Goal: Task Accomplishment & Management: Use online tool/utility

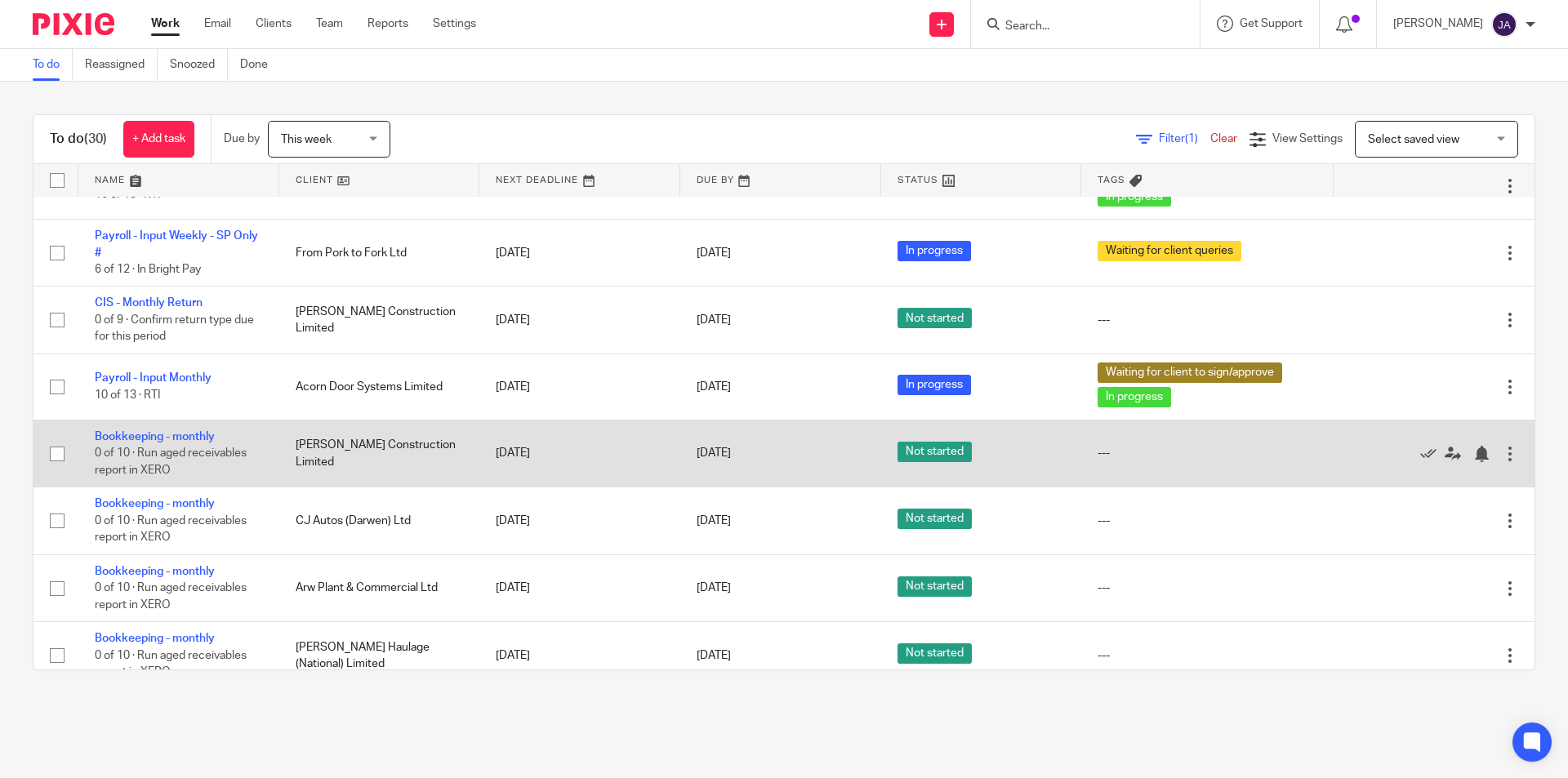
scroll to position [1139, 0]
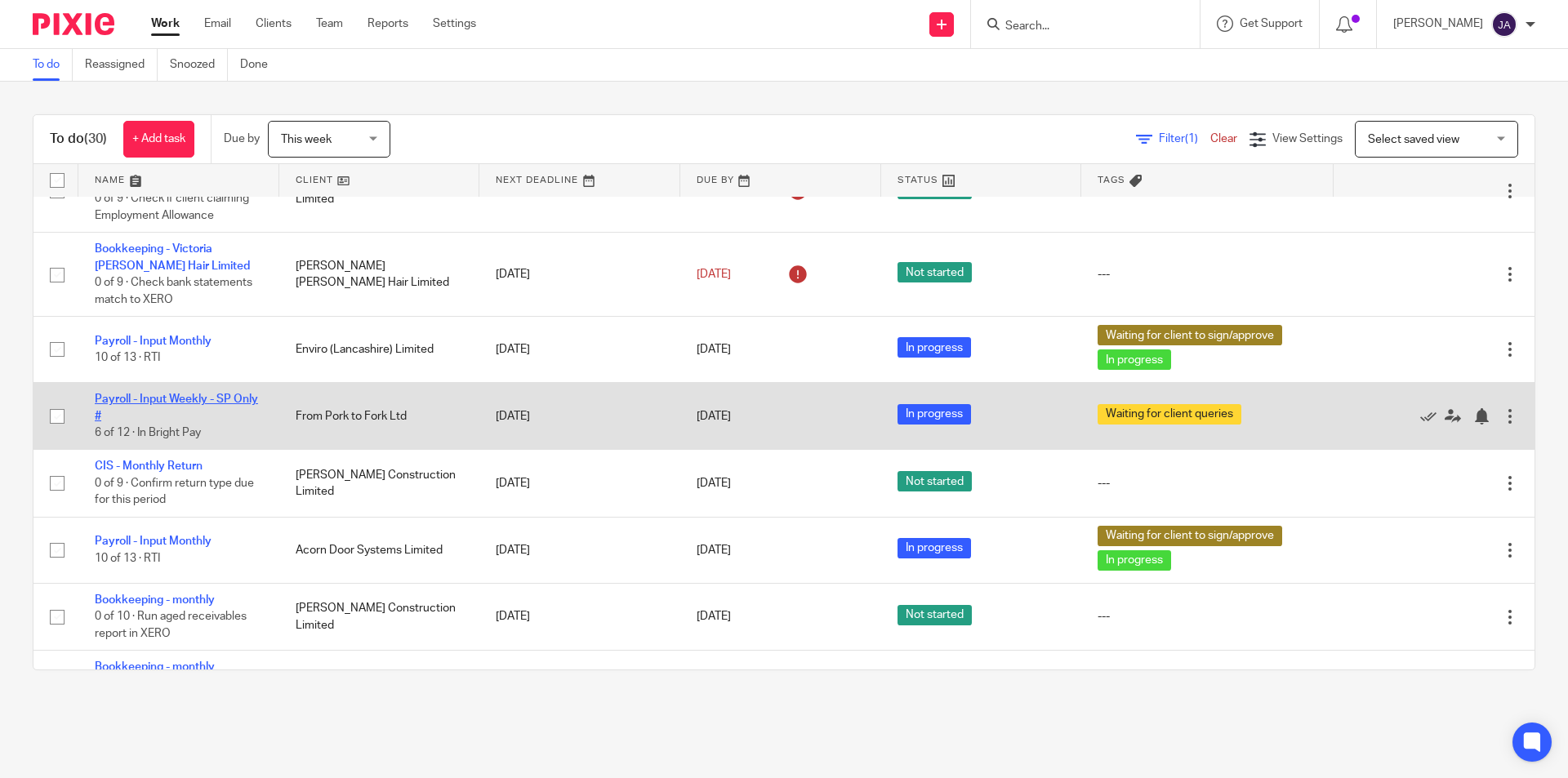
click at [140, 397] on link "Payroll - Input Weekly - SP Only #" at bounding box center [176, 407] width 163 height 27
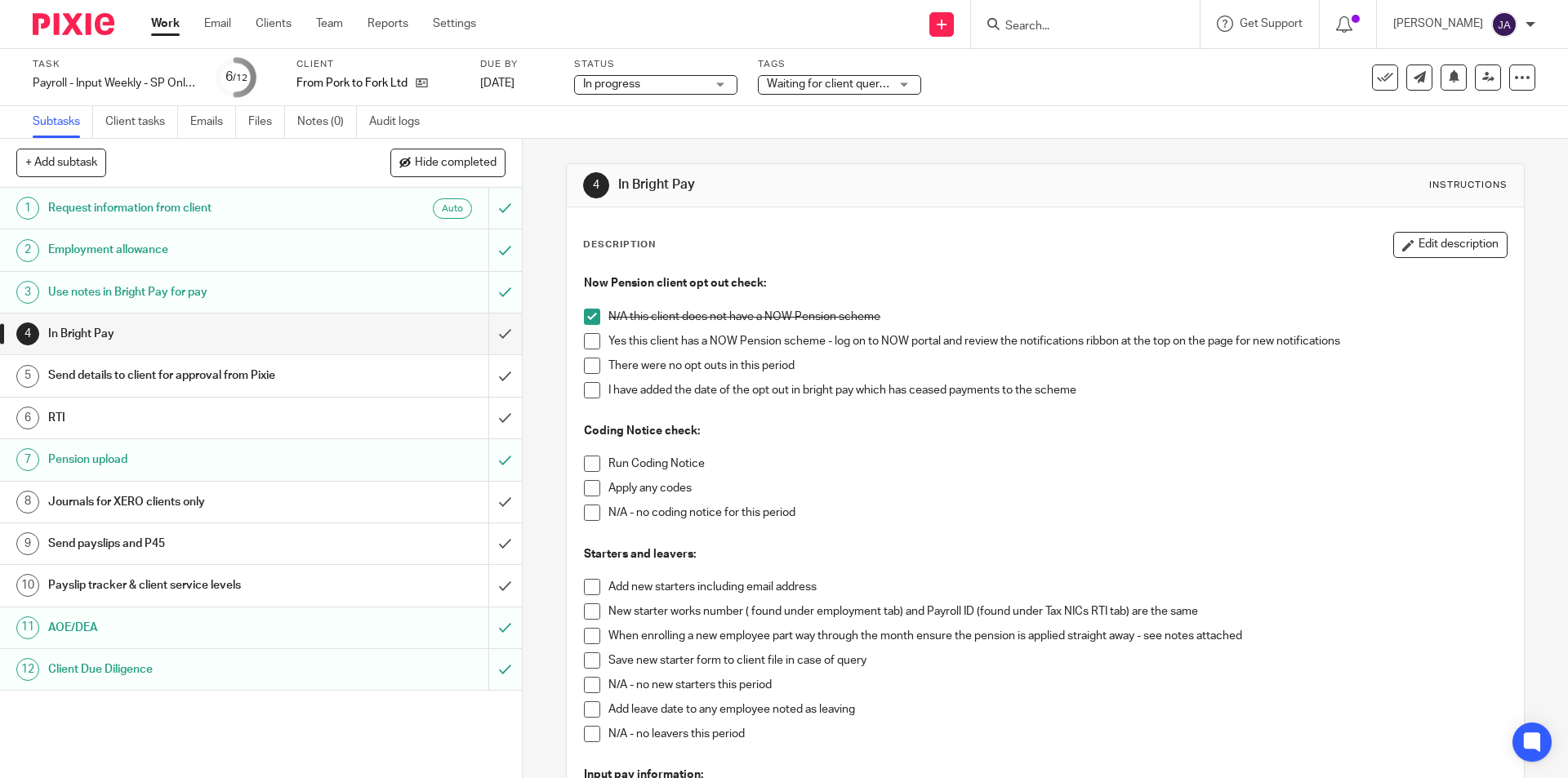
click at [584, 464] on span at bounding box center [592, 463] width 16 height 16
click at [585, 489] on span at bounding box center [592, 488] width 16 height 16
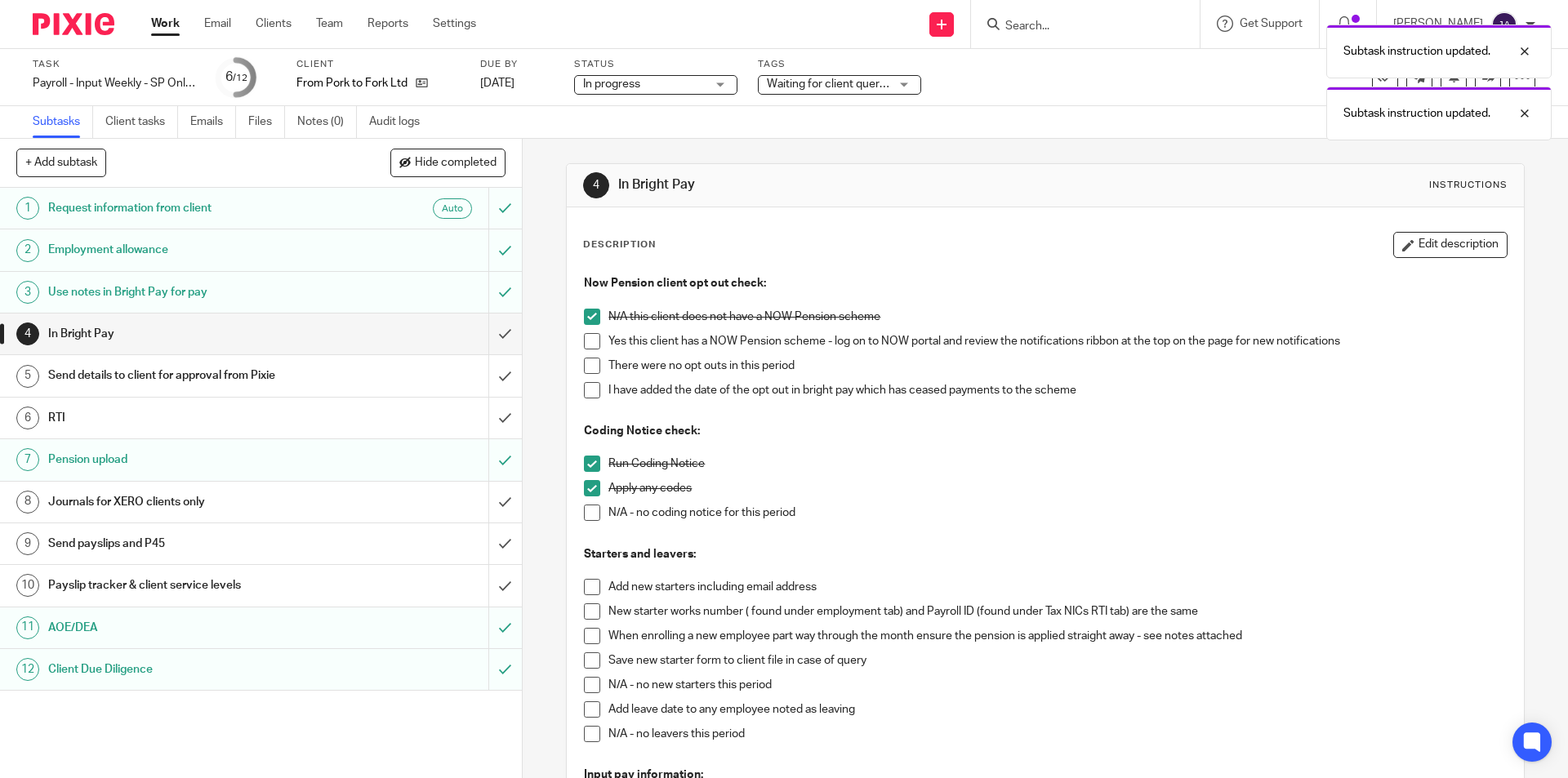
scroll to position [82, 0]
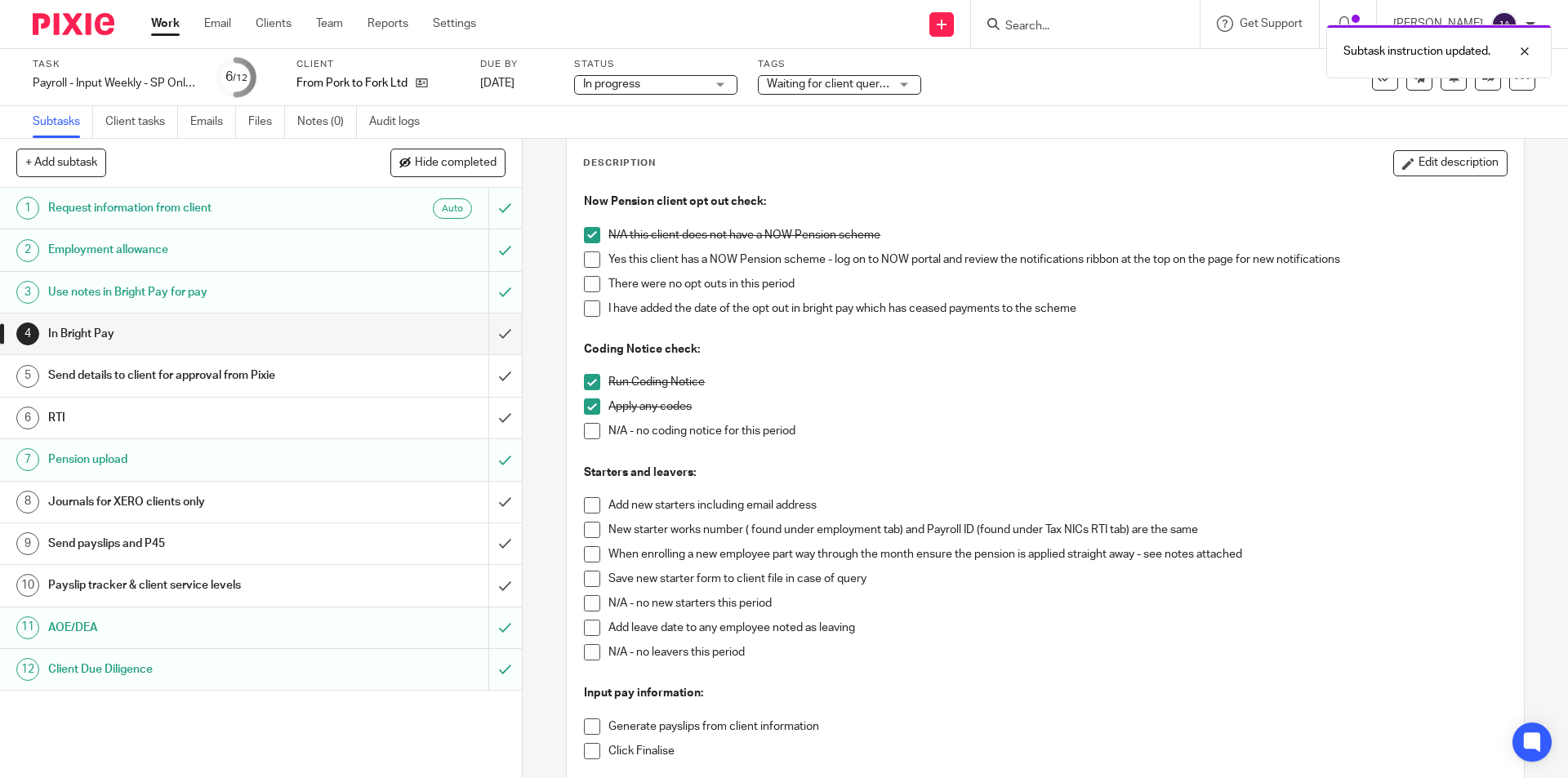
click at [584, 607] on span at bounding box center [592, 603] width 16 height 16
click at [584, 653] on span at bounding box center [592, 652] width 16 height 16
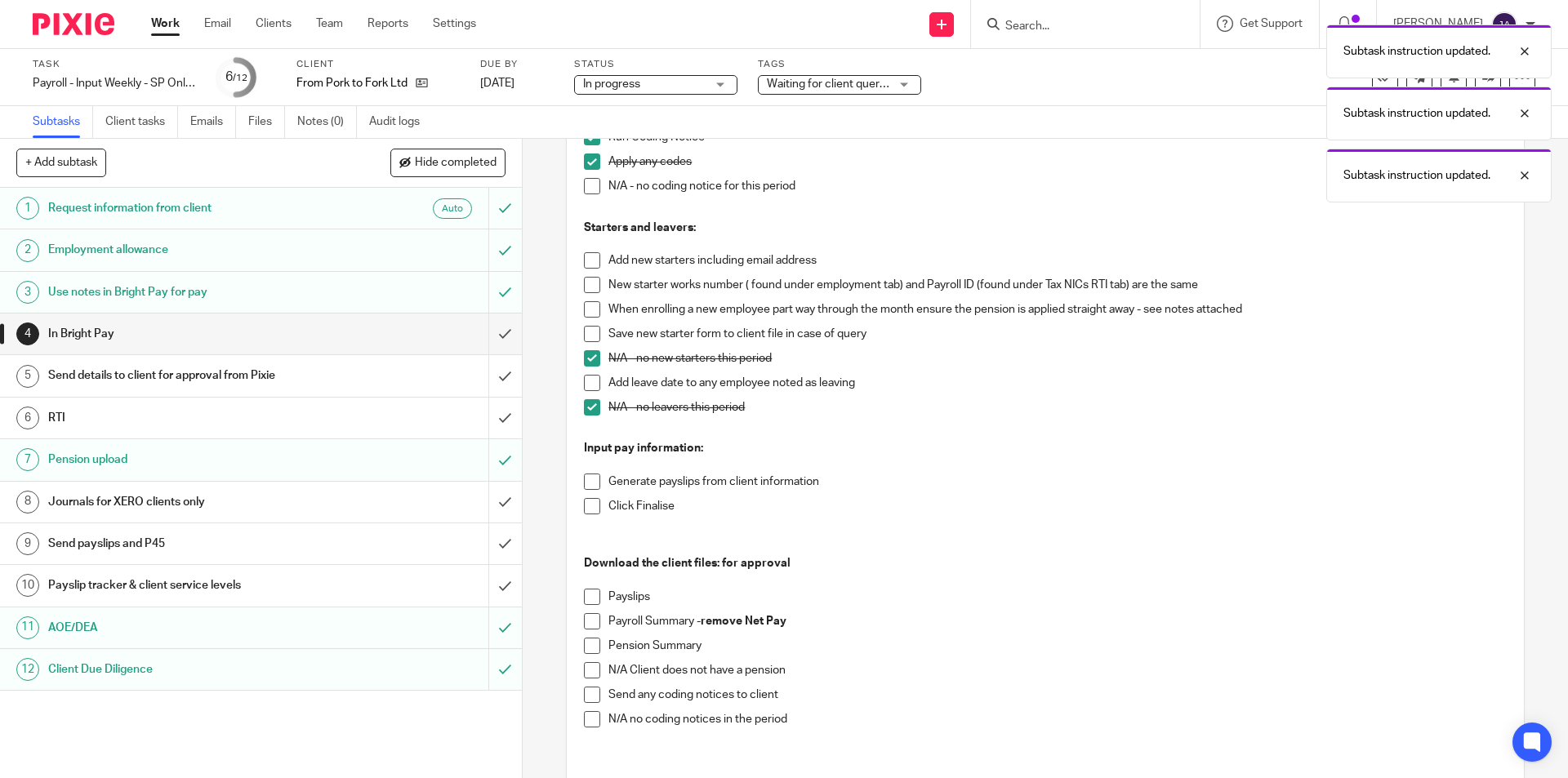
scroll to position [408, 0]
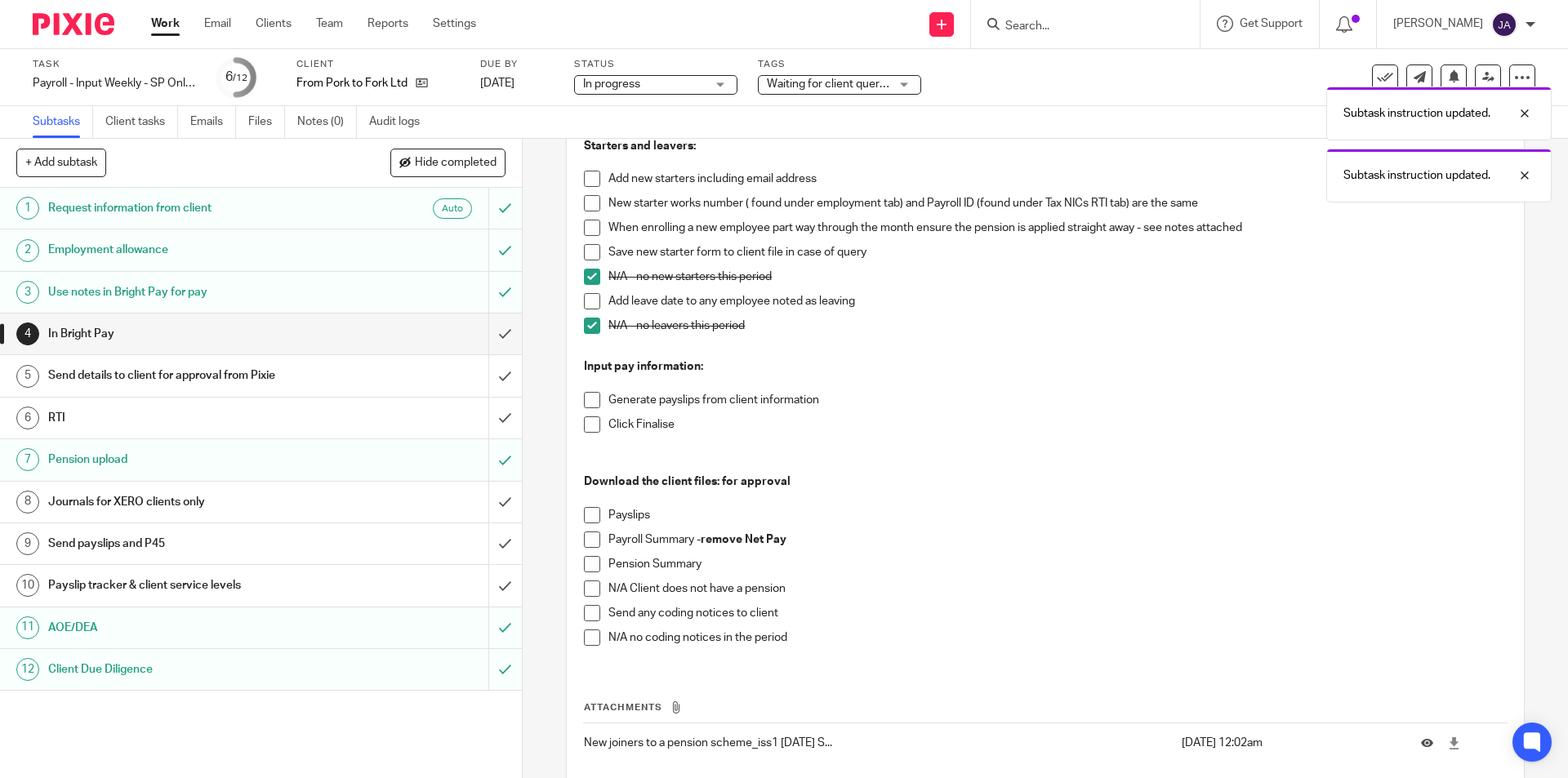
click at [588, 403] on span at bounding box center [592, 399] width 16 height 16
click at [586, 424] on span at bounding box center [592, 424] width 16 height 16
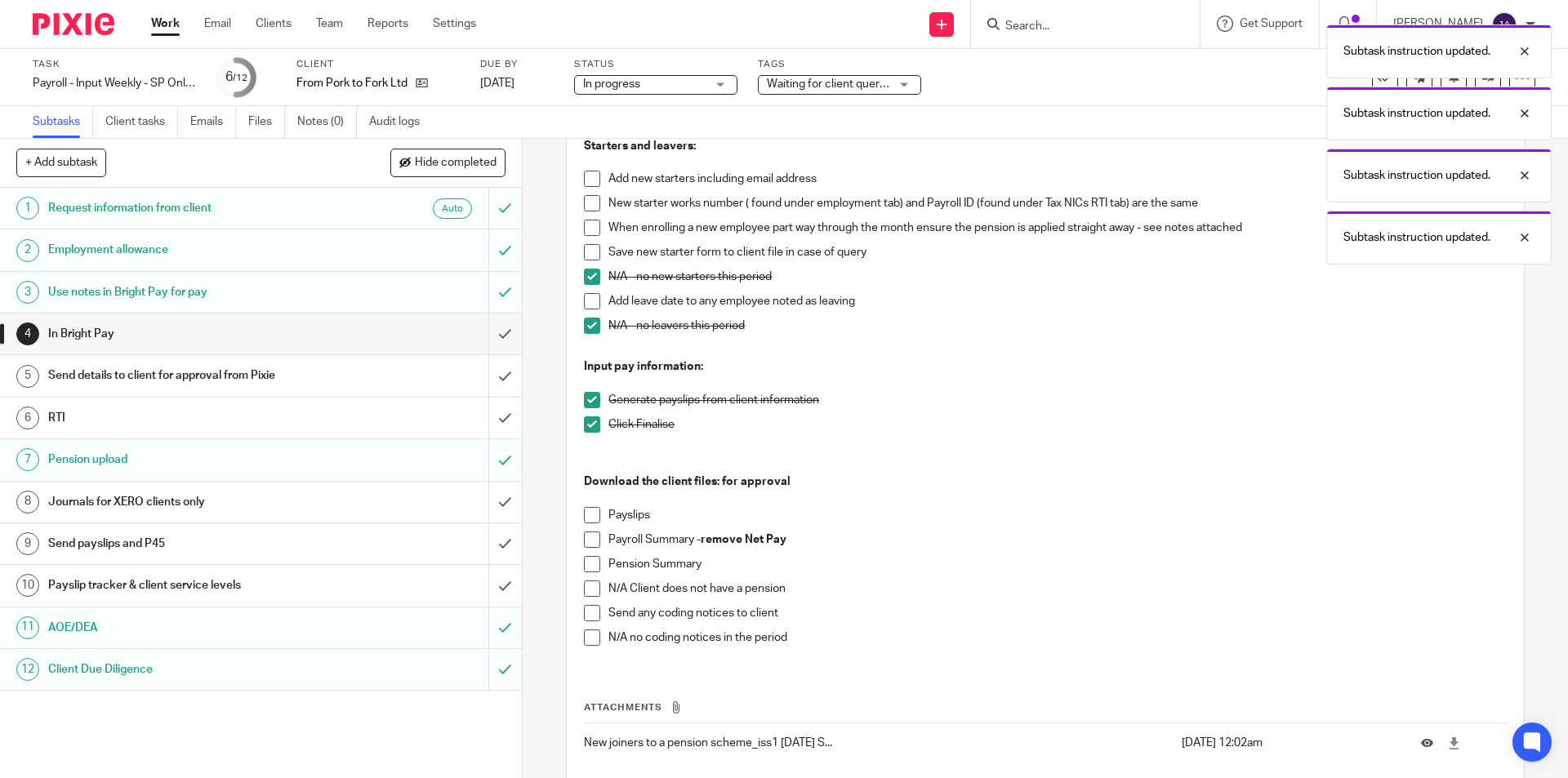
click at [587, 520] on span at bounding box center [592, 514] width 16 height 16
click at [587, 538] on span at bounding box center [592, 539] width 16 height 16
click at [584, 587] on span at bounding box center [592, 588] width 16 height 16
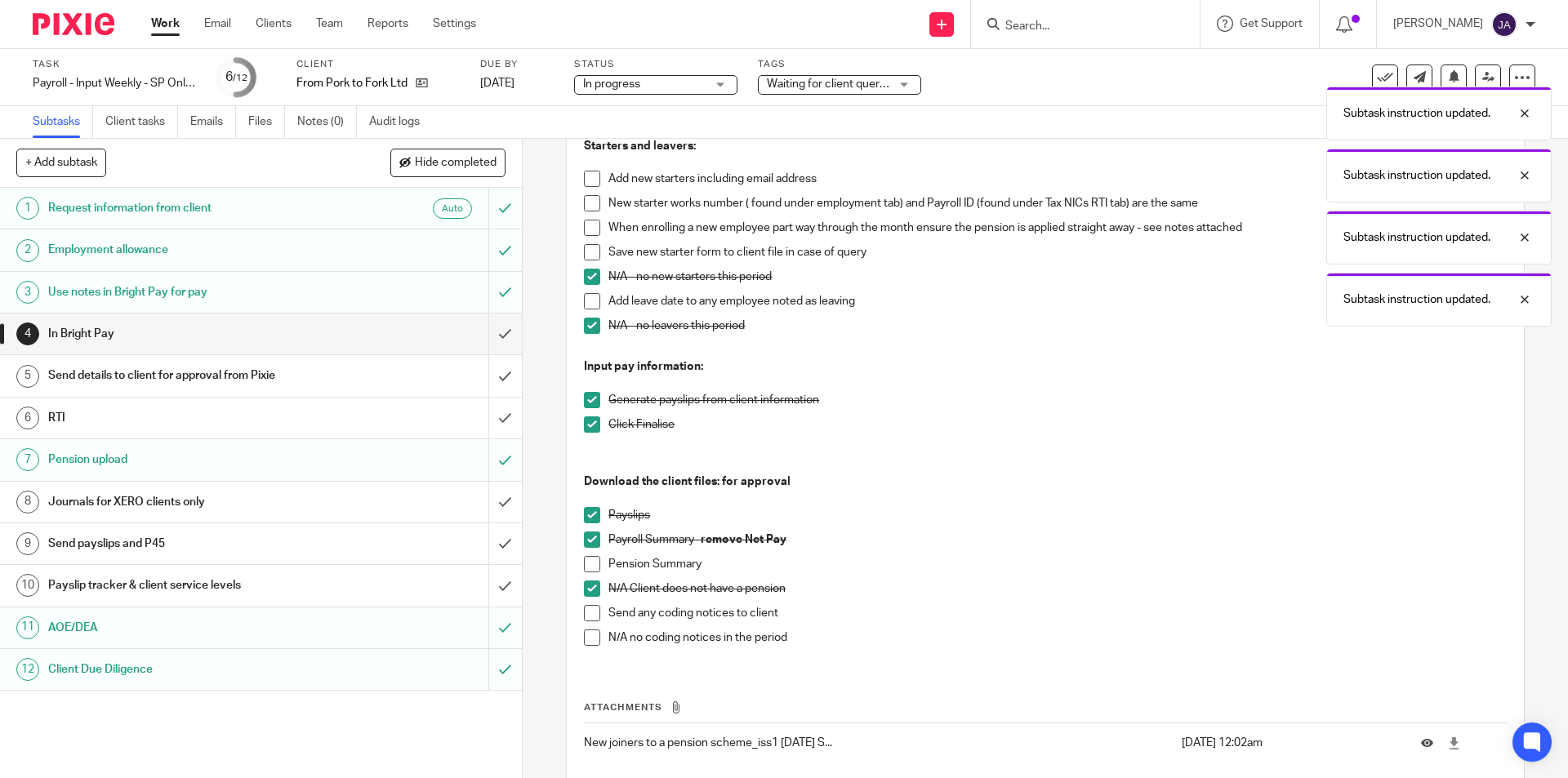
click at [584, 615] on span at bounding box center [592, 612] width 16 height 16
click at [485, 328] on input "submit" at bounding box center [260, 334] width 522 height 41
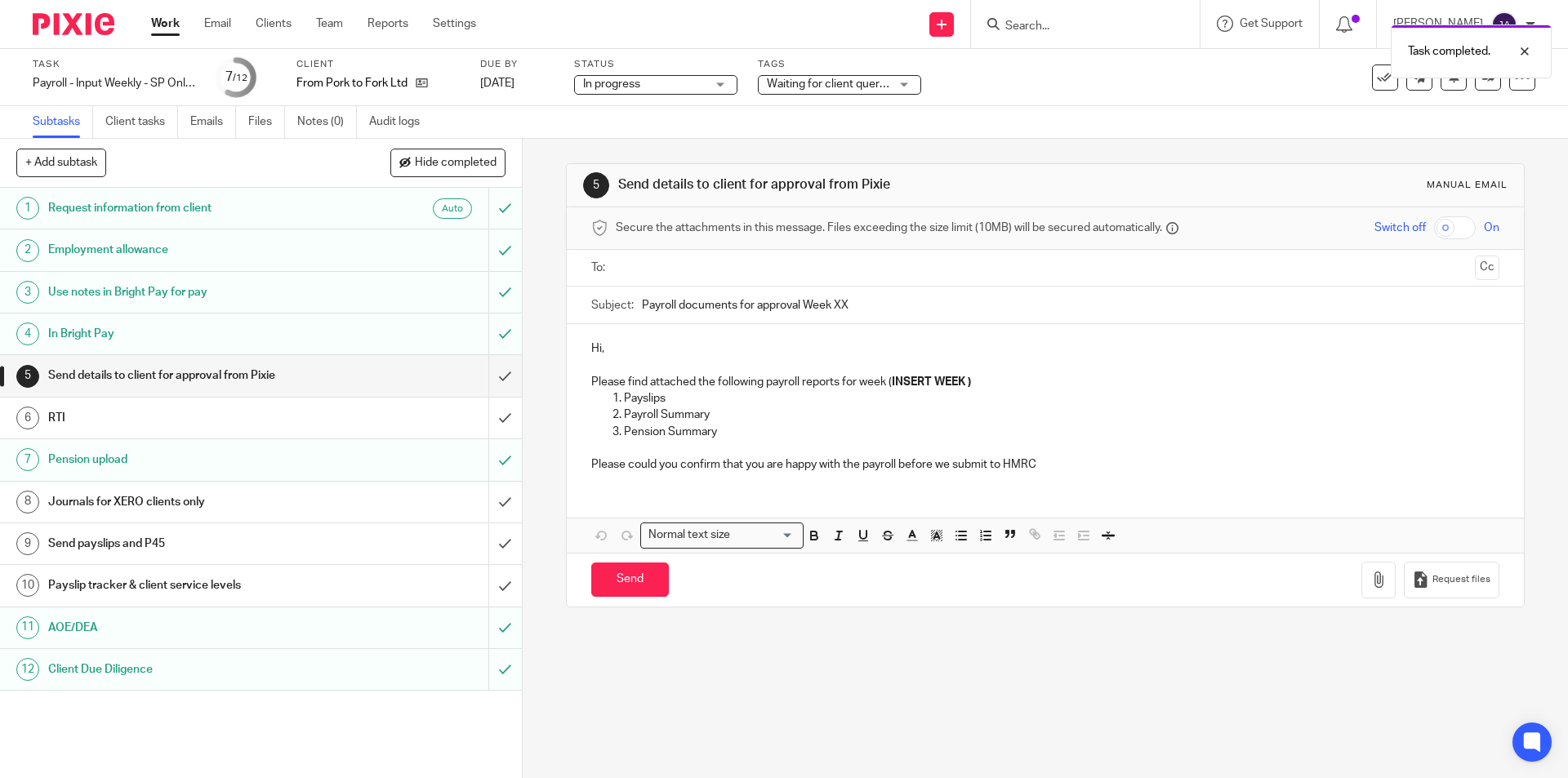
click at [660, 270] on input "text" at bounding box center [1044, 268] width 846 height 19
drag, startPoint x: 1463, startPoint y: 271, endPoint x: 1407, endPoint y: 264, distance: 56.4
click at [1475, 270] on button "Cc" at bounding box center [1487, 269] width 25 height 25
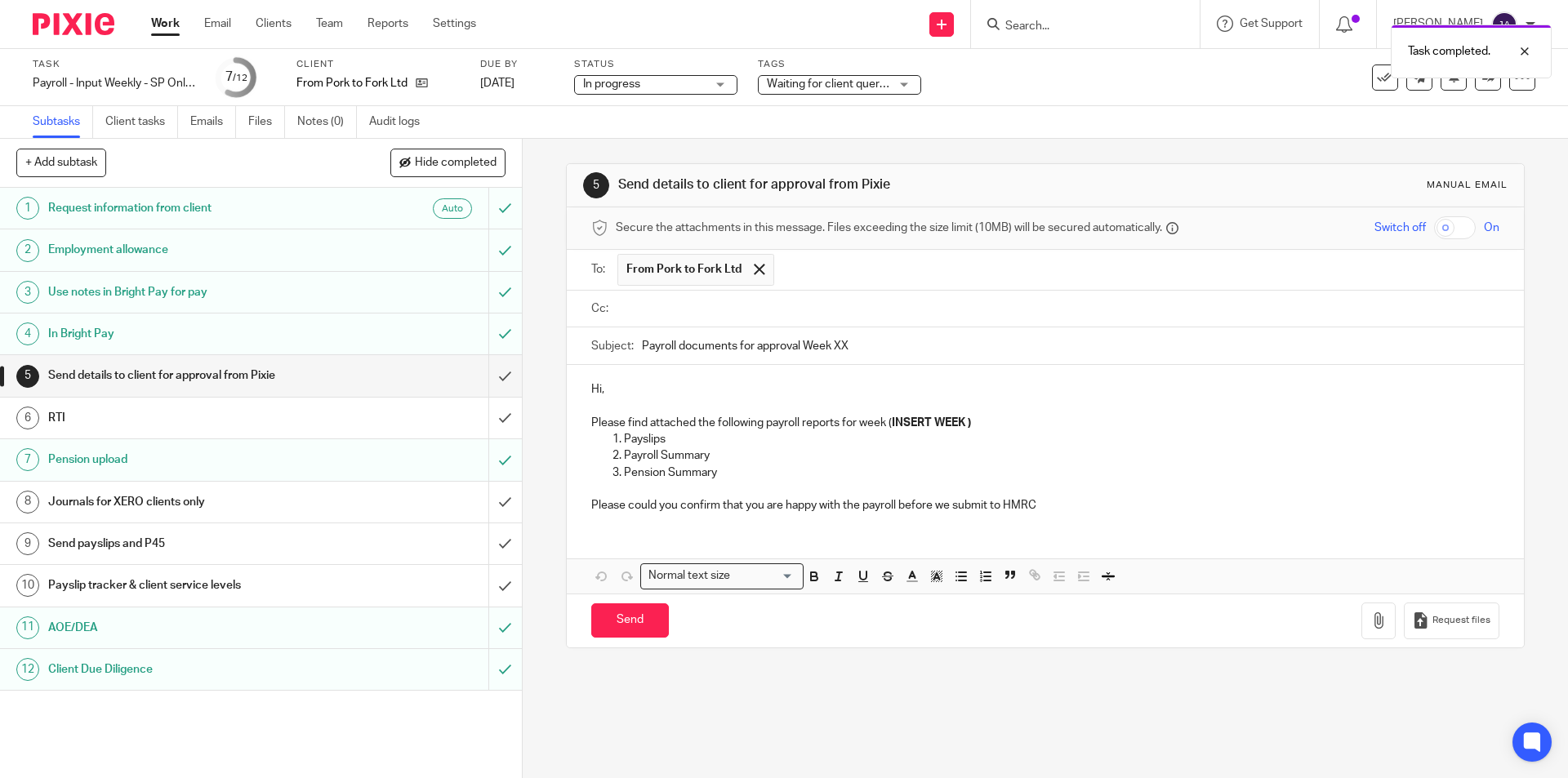
click at [662, 318] on ul at bounding box center [1059, 308] width 882 height 27
click at [655, 312] on input "text" at bounding box center [1056, 309] width 870 height 19
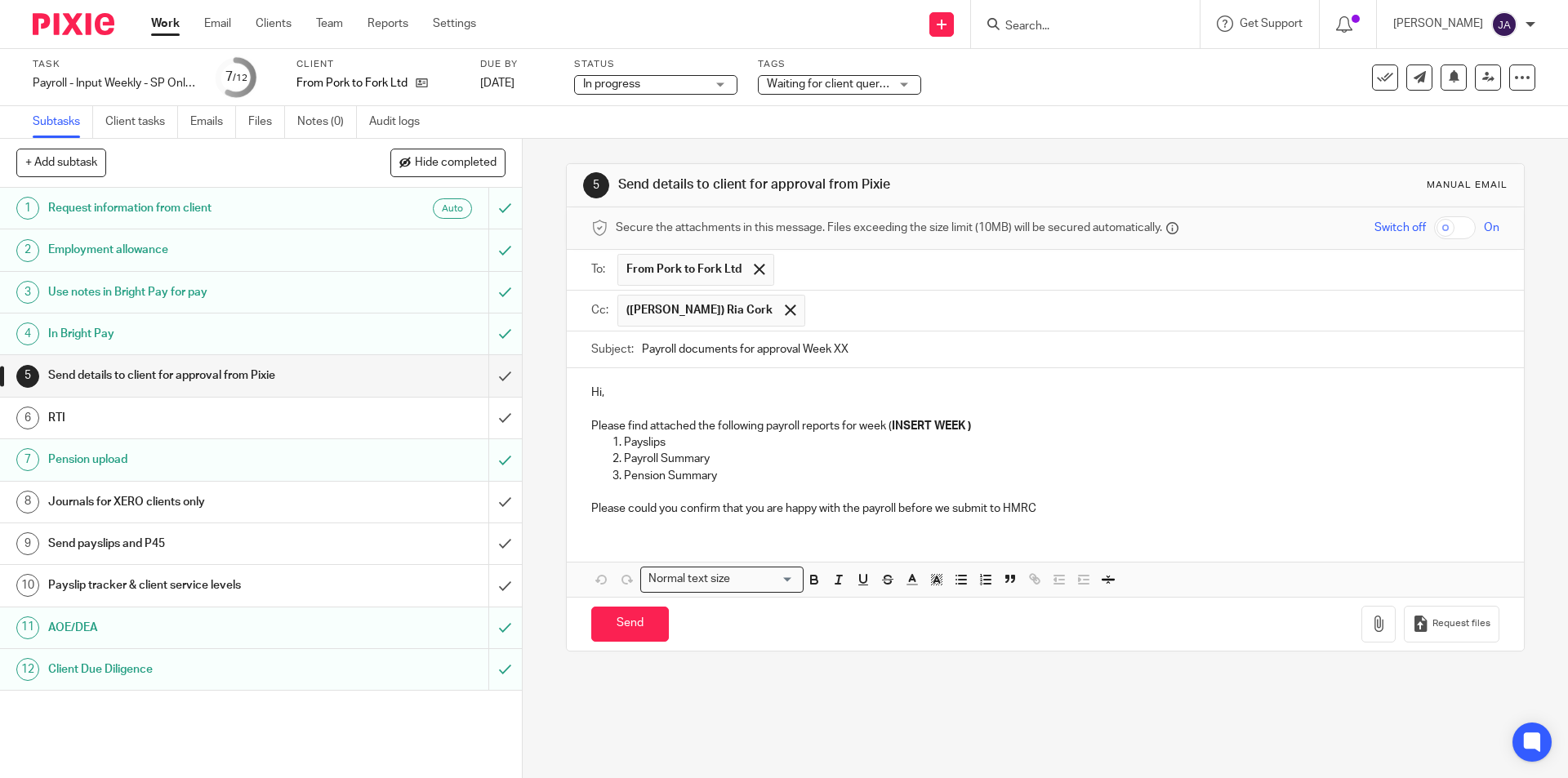
click at [642, 345] on input "Payroll documents for approval Week XX" at bounding box center [1070, 349] width 857 height 37
paste input "Week 26 SP Norfolk"
click at [682, 349] on input "Week 26 SP Norfolk Payroll documents for approval Week XX" at bounding box center [1070, 349] width 857 height 37
click at [1022, 348] on input "Week 28 SP Norfolk Payroll documents for approval Week XX" at bounding box center [1070, 349] width 857 height 37
type input "Week 28 SP Norfolk Payroll documents for approval"
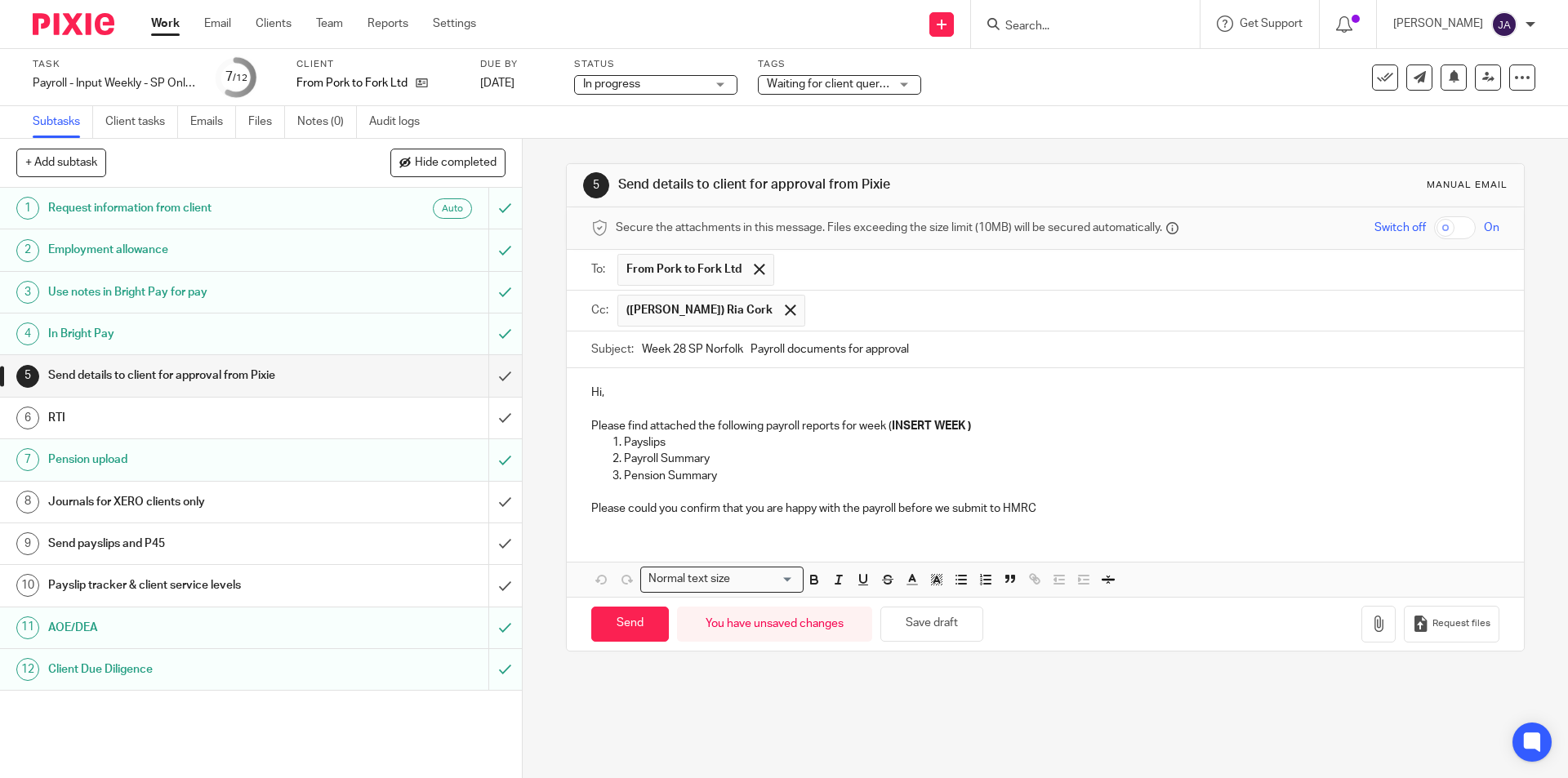
click at [621, 402] on p at bounding box center [1045, 410] width 907 height 16
click at [615, 390] on p "Hi," at bounding box center [1045, 392] width 907 height 16
drag, startPoint x: 1000, startPoint y: 430, endPoint x: 887, endPoint y: 425, distance: 113.1
click at [887, 425] on p "Please find attached the following payroll reports for week ( INSERT WEEK )" at bounding box center [1045, 426] width 907 height 16
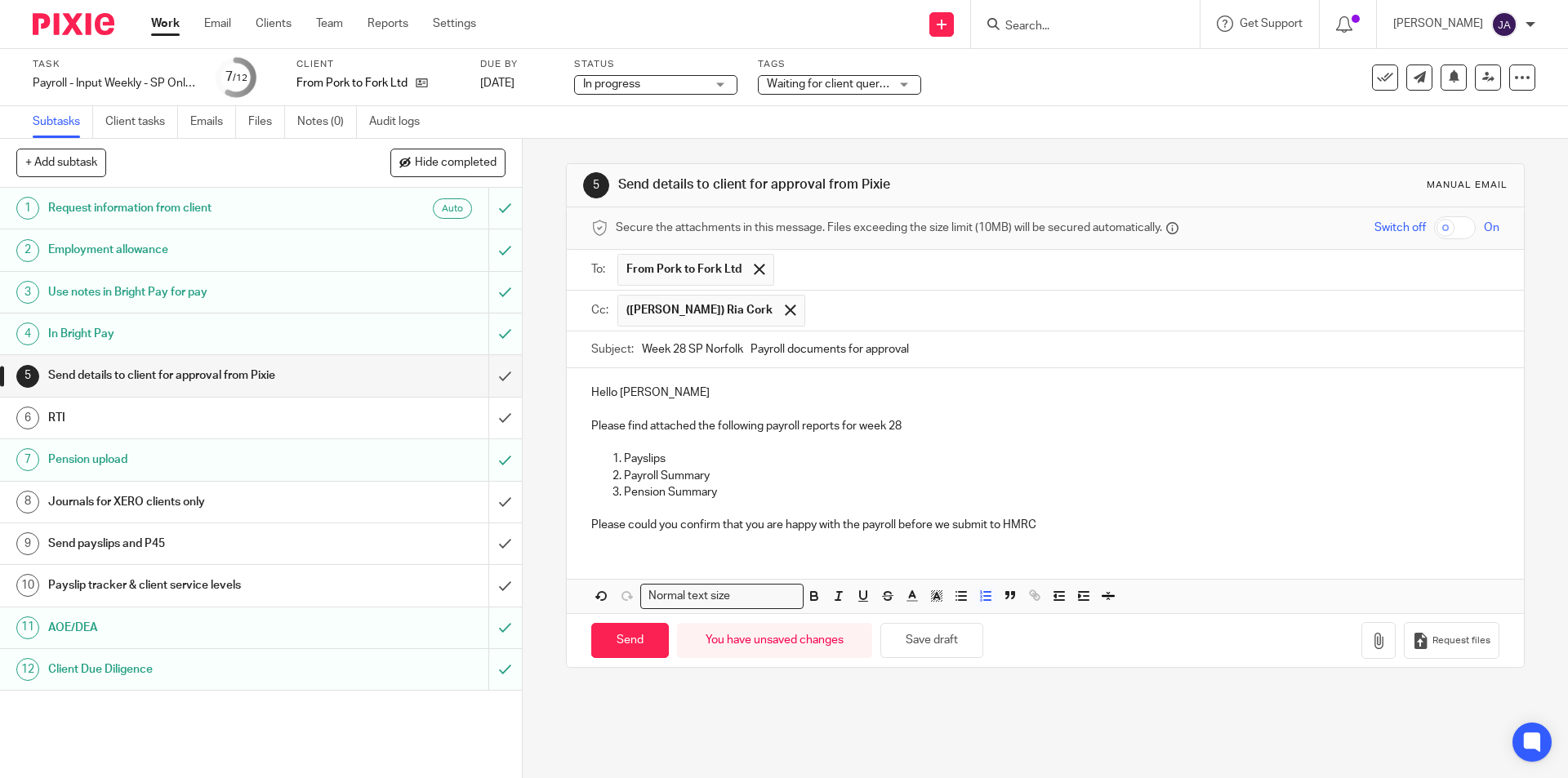
click at [718, 489] on p "Pension Summary" at bounding box center [1061, 492] width 875 height 16
click at [679, 494] on p "P45 for" at bounding box center [1061, 492] width 875 height 16
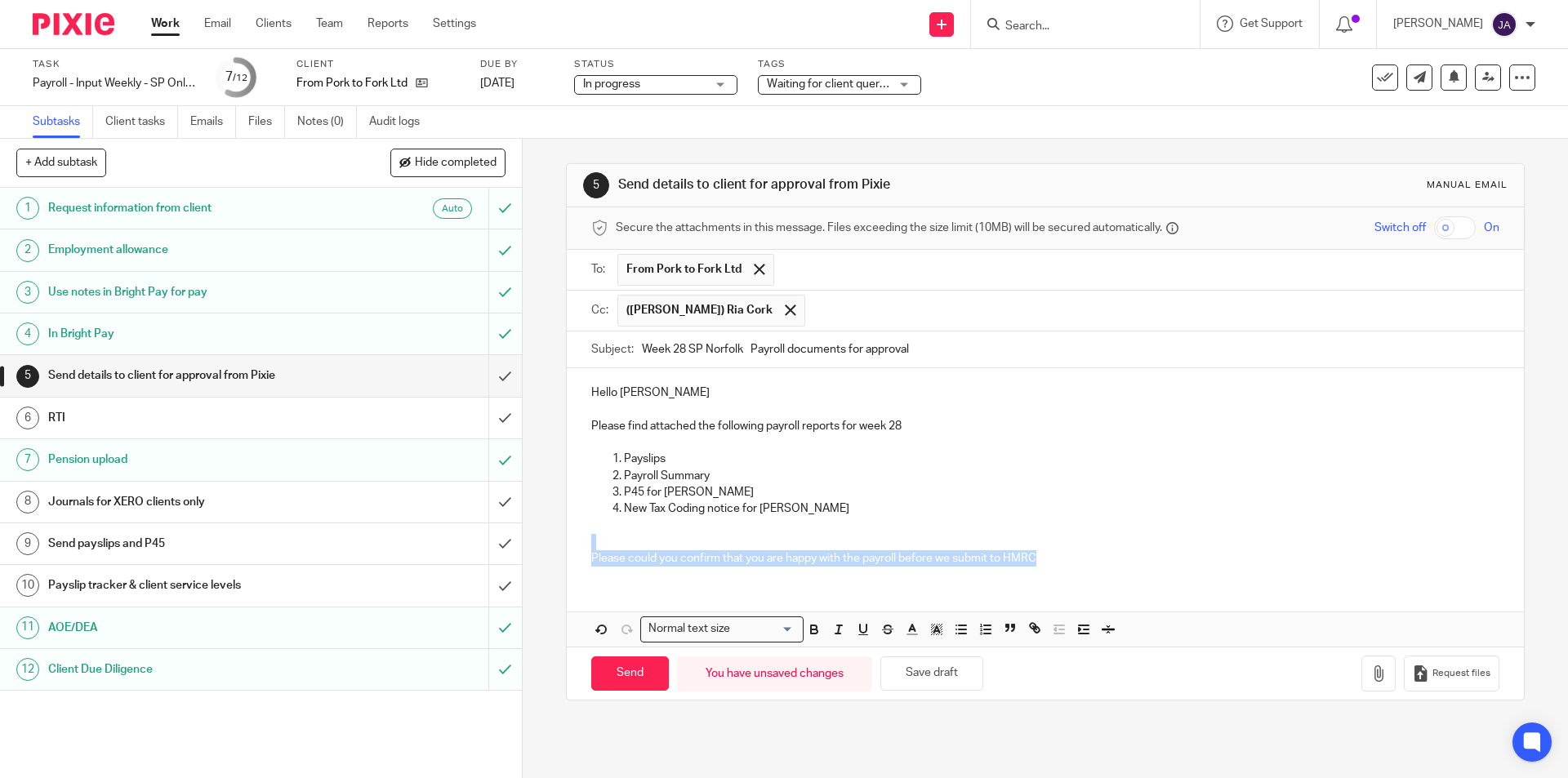
drag, startPoint x: 1021, startPoint y: 557, endPoint x: 644, endPoint y: 545, distance: 377.2
click at [644, 545] on p "Please could you confirm that you are happy with the payroll before we submit t…" at bounding box center [1045, 550] width 907 height 33
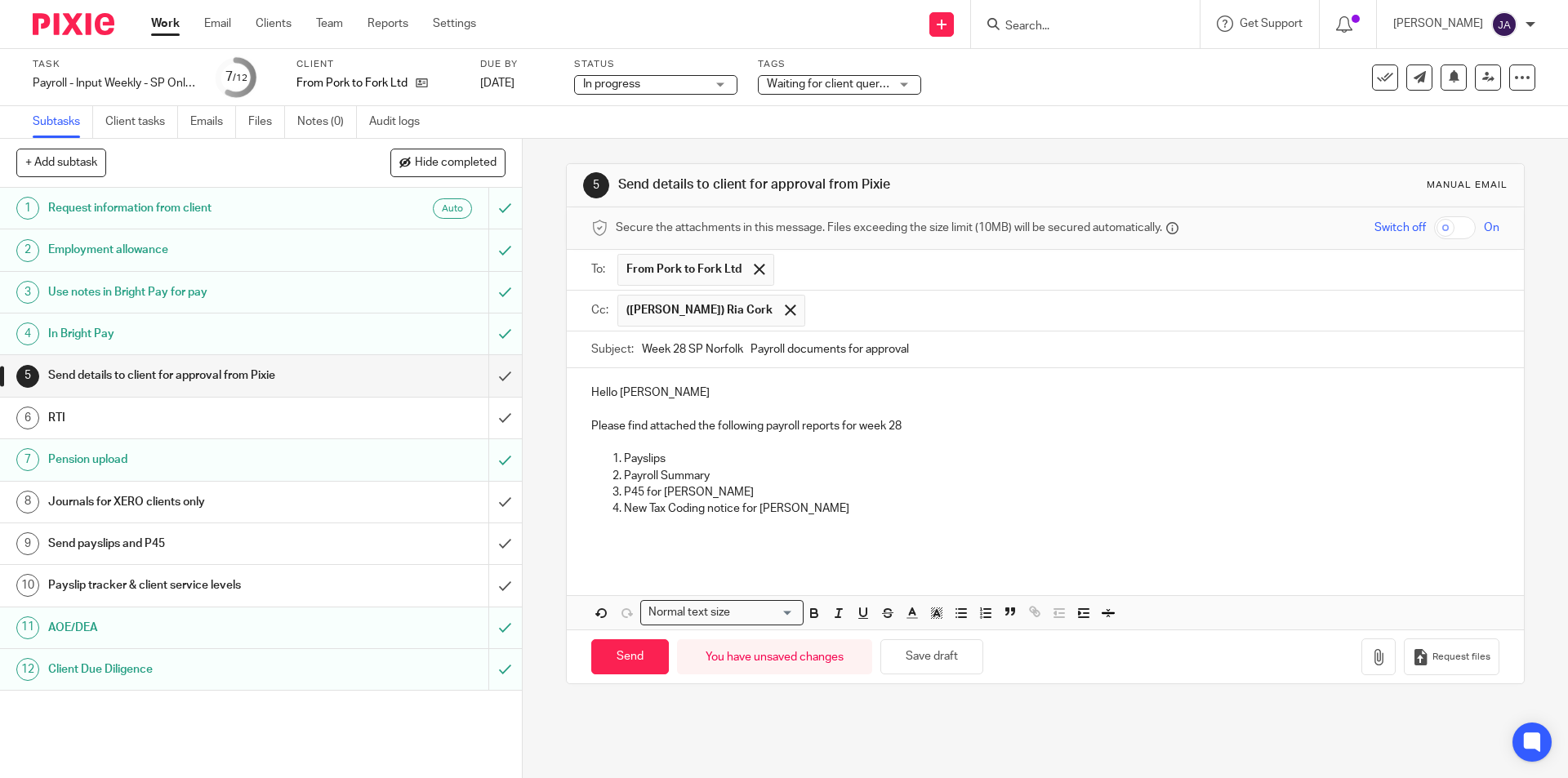
click at [909, 427] on p "Please find attached the following payroll reports for week 28" at bounding box center [1045, 426] width 907 height 16
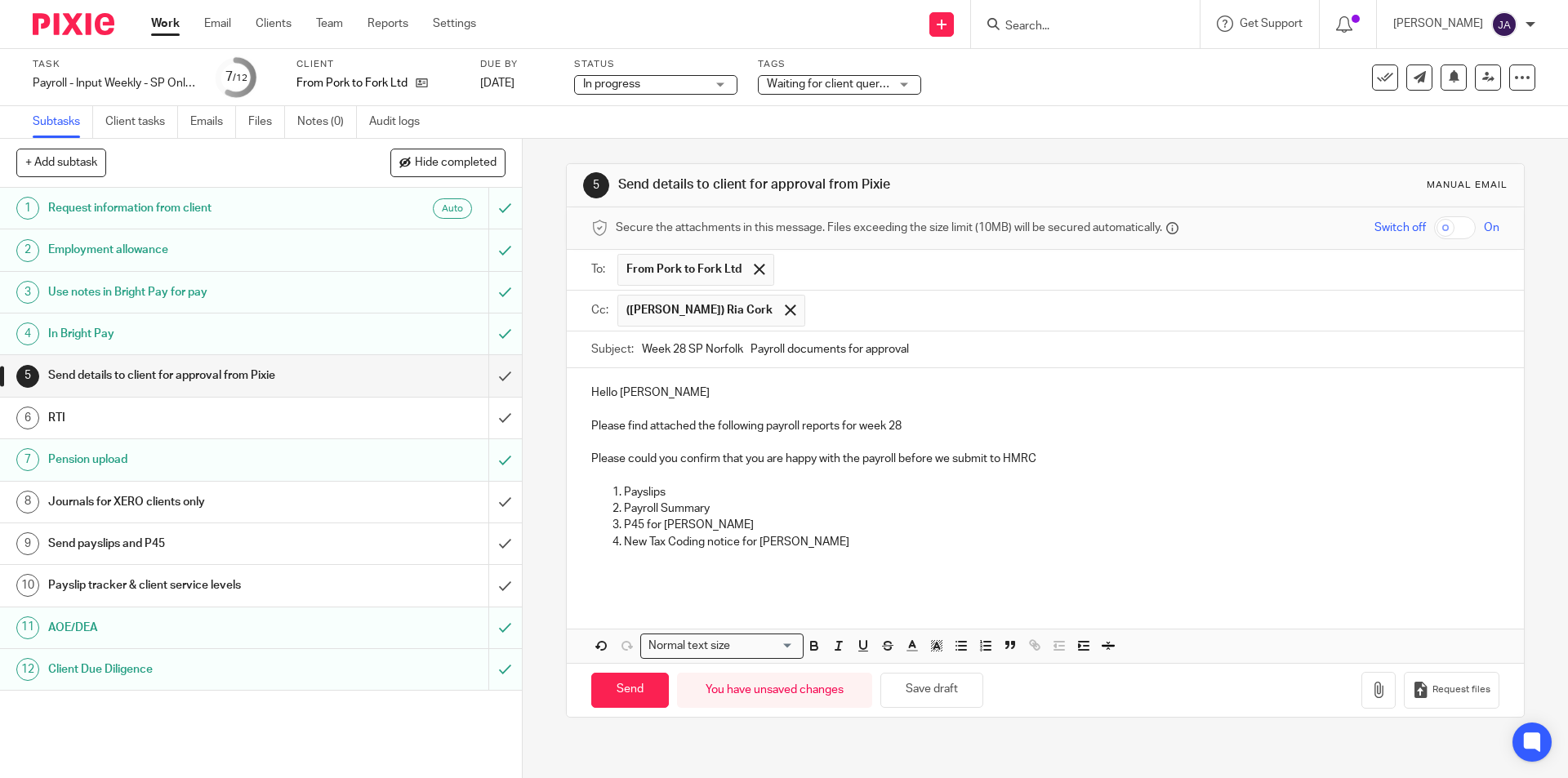
click at [591, 448] on p "Please could you confirm that you are happy with the payroll before we submit t…" at bounding box center [1045, 451] width 907 height 33
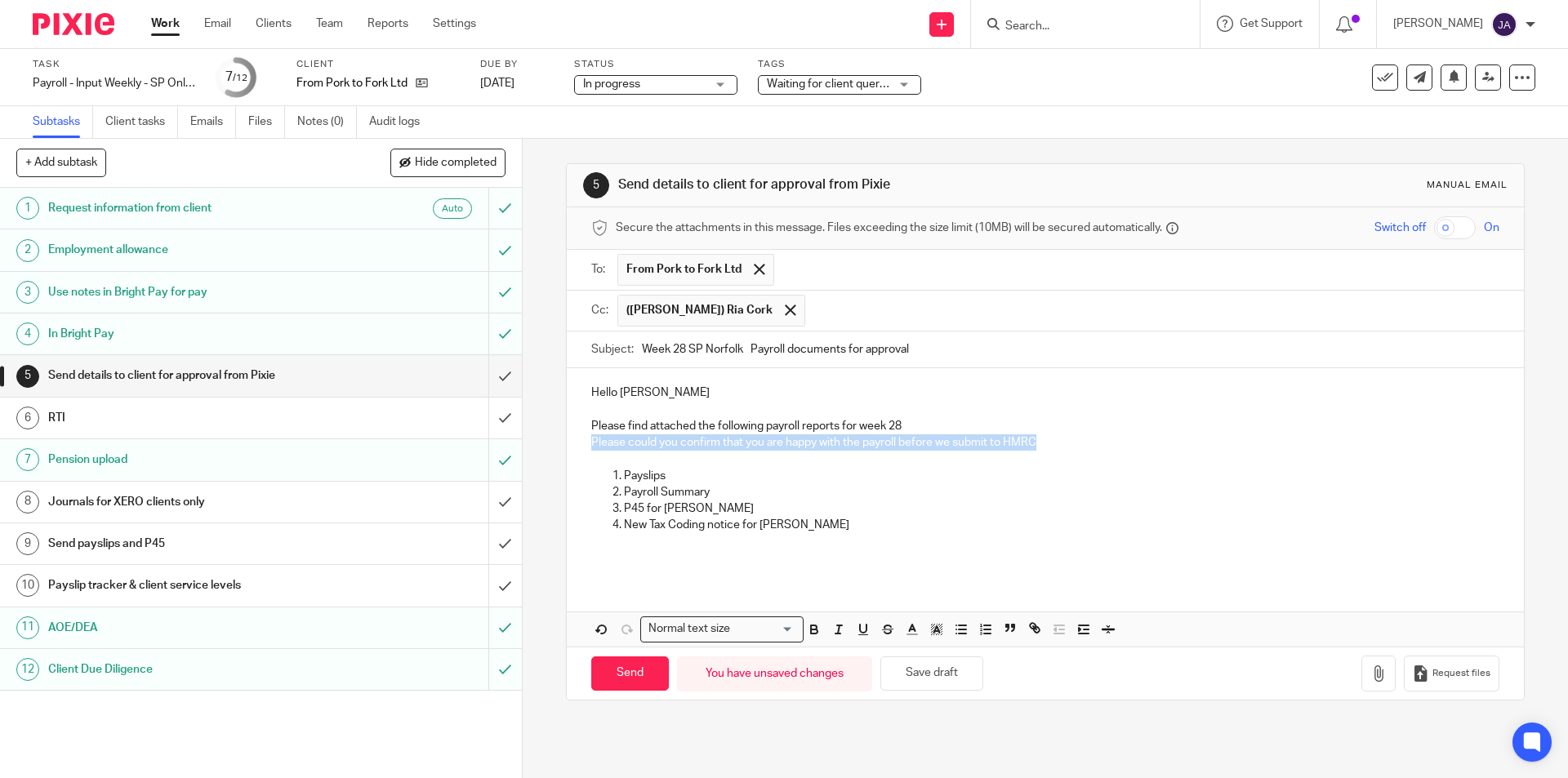
drag, startPoint x: 1005, startPoint y: 447, endPoint x: 564, endPoint y: 438, distance: 441.1
click at [567, 438] on div "Hello Ria Please find attached the following payroll reports for week 28 Please…" at bounding box center [1045, 473] width 956 height 210
click at [838, 629] on line "button" at bounding box center [839, 629] width 2 height 9
click at [807, 630] on icon "button" at bounding box center [814, 629] width 15 height 15
click at [815, 561] on p at bounding box center [1045, 558] width 907 height 16
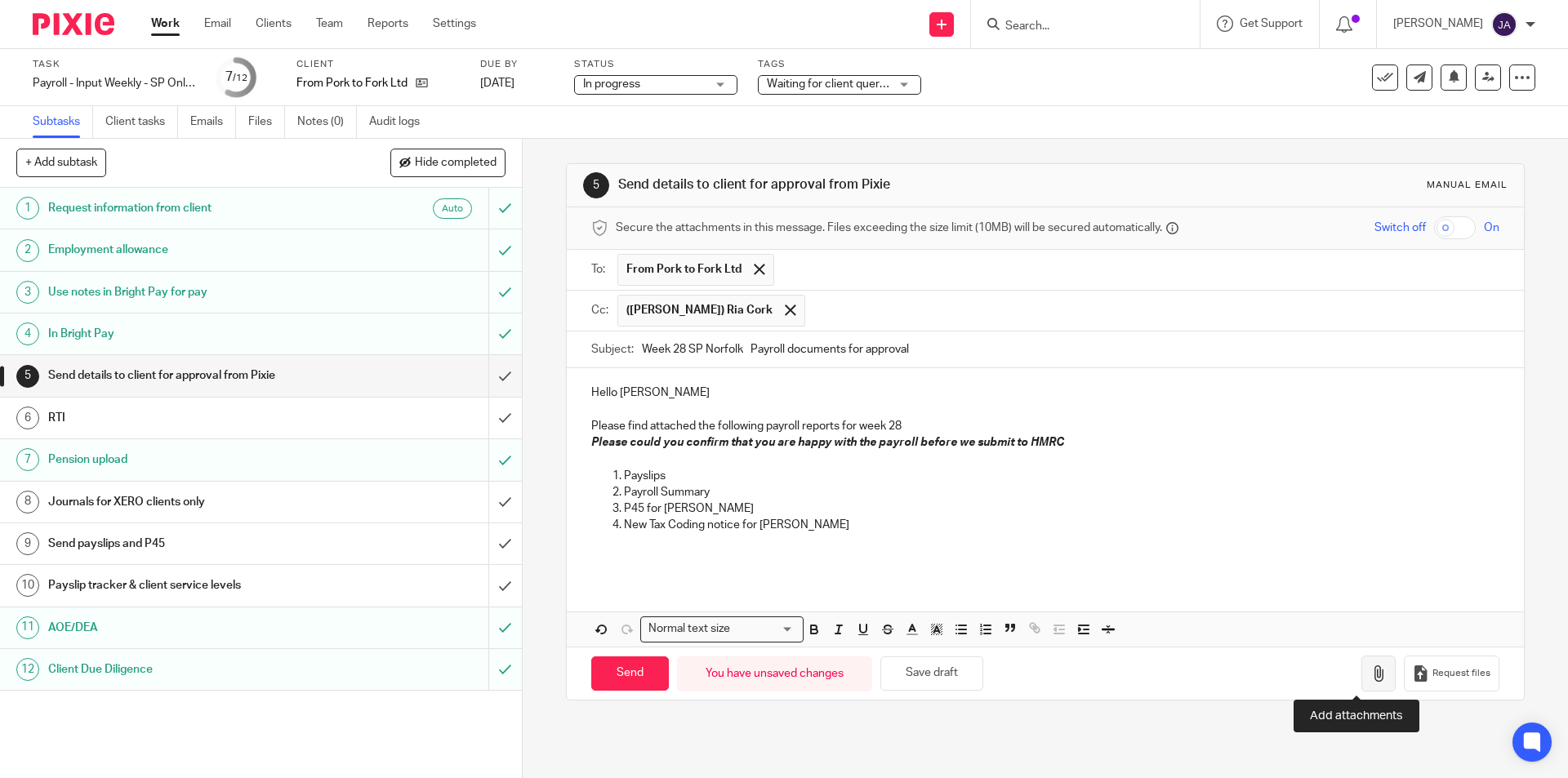
click at [1370, 675] on icon "button" at bounding box center [1378, 673] width 16 height 16
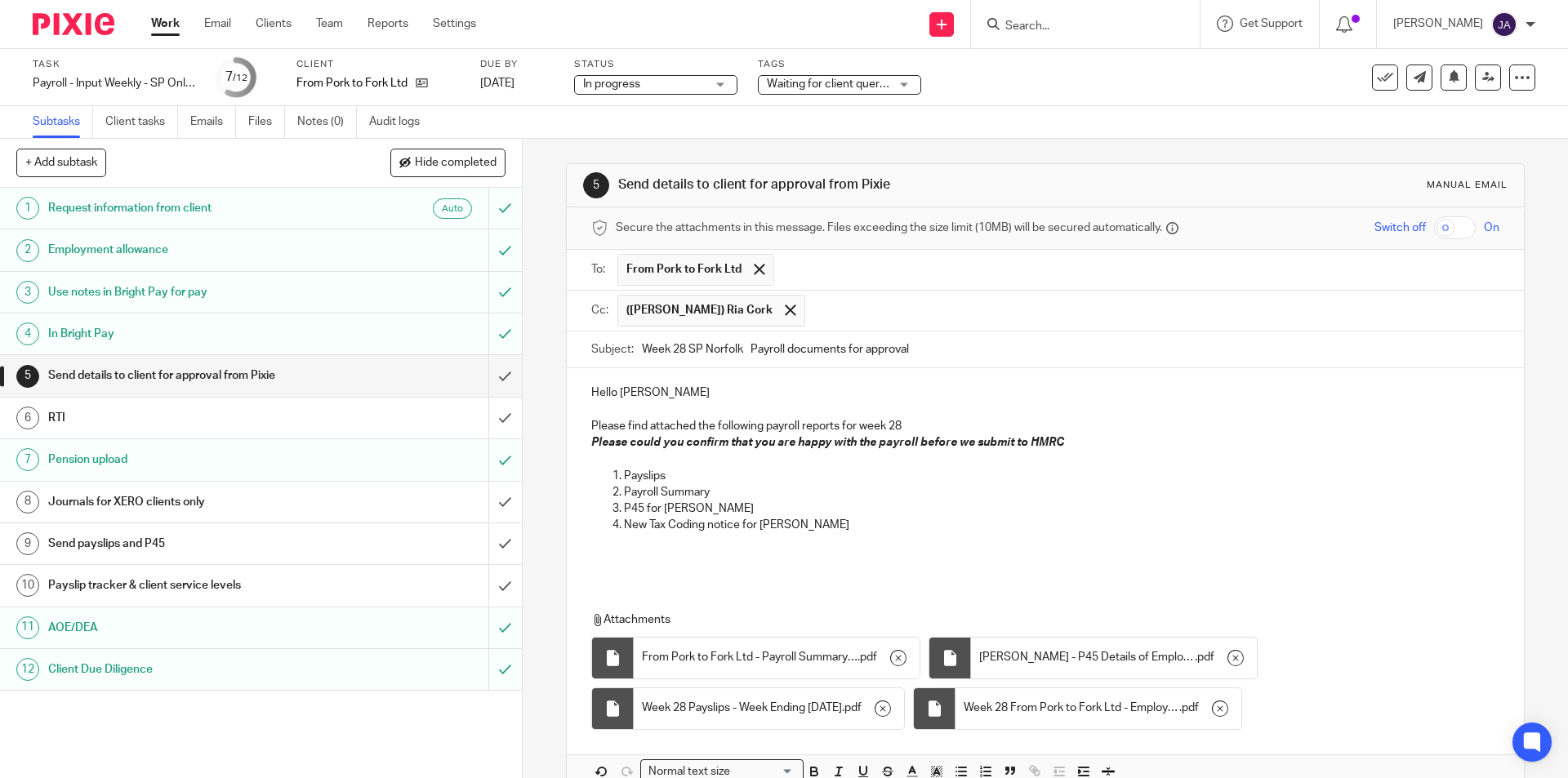
scroll to position [91, 0]
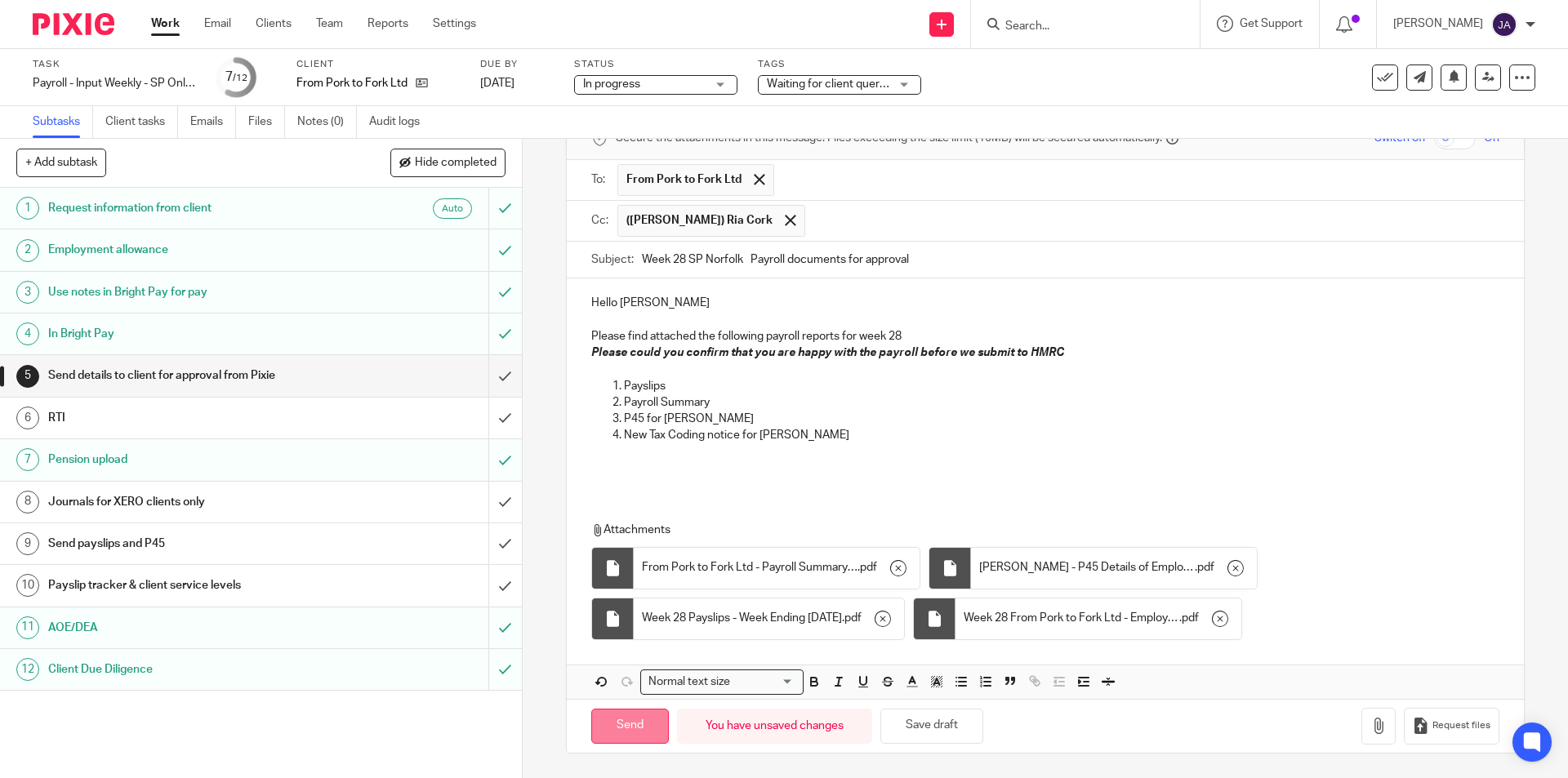
click at [638, 717] on input "Send" at bounding box center [630, 726] width 77 height 35
click at [842, 82] on span "Waiting for client queries" at bounding box center [831, 83] width 127 height 11
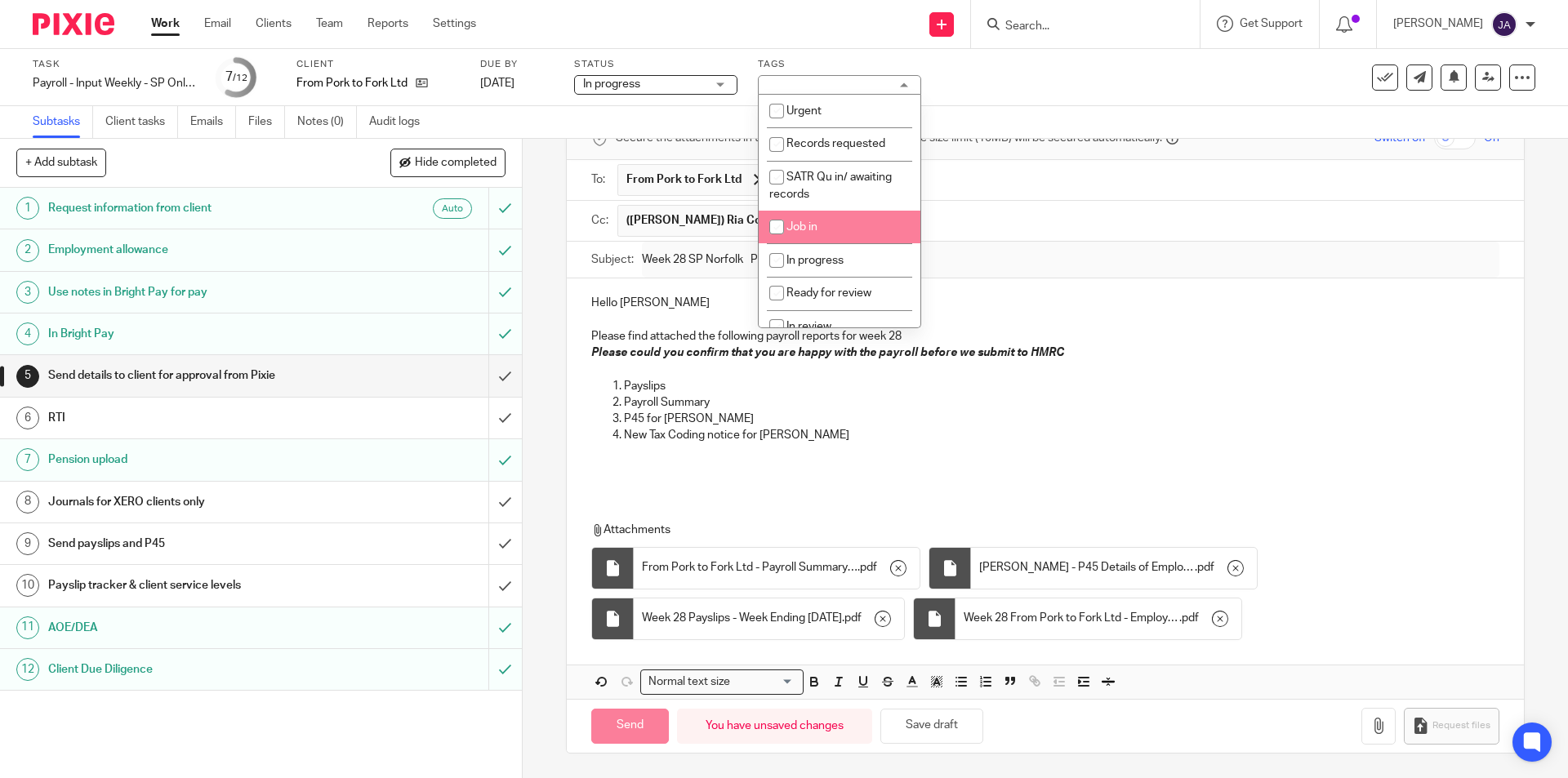
type input "Sent"
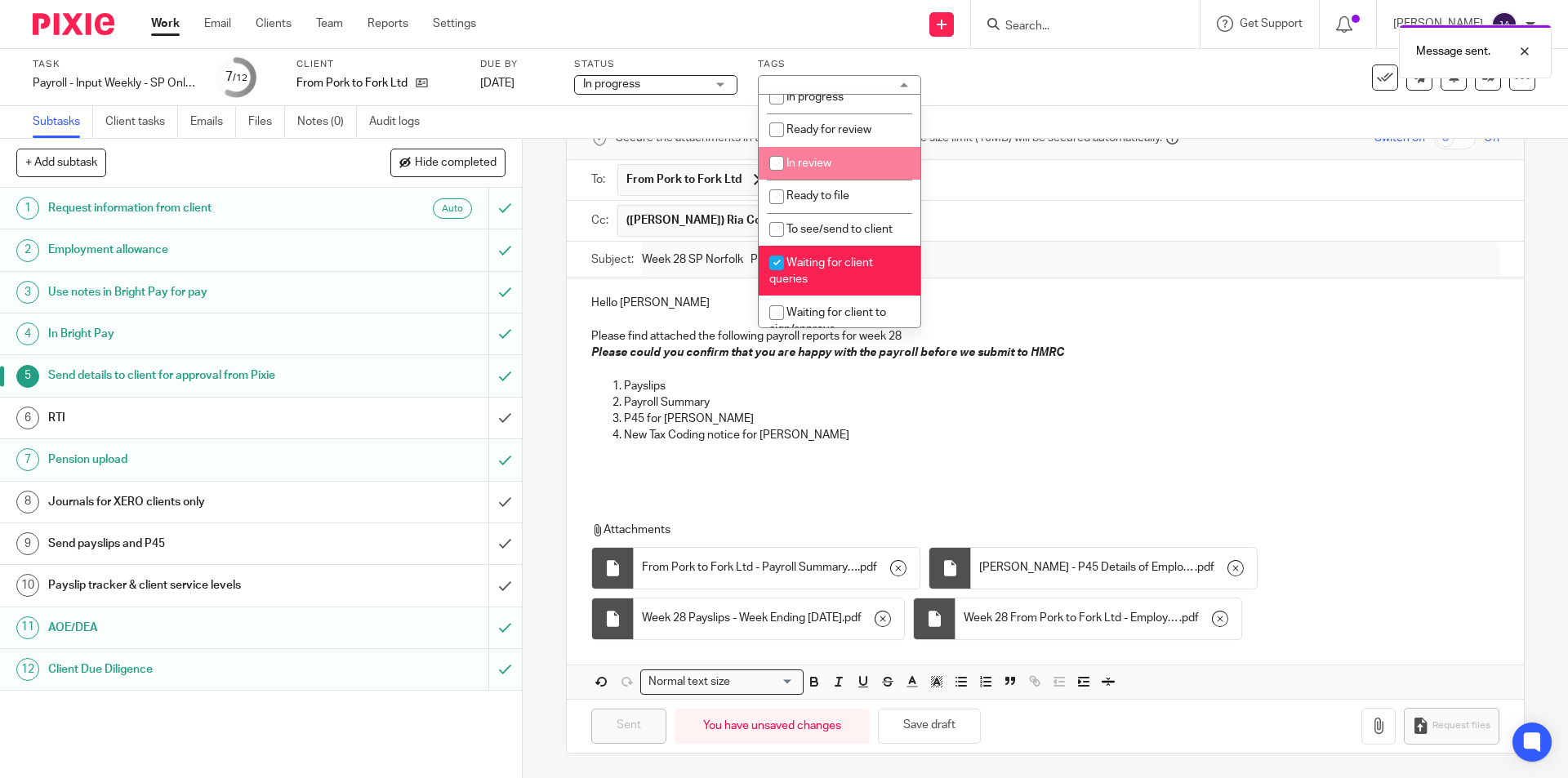
scroll to position [82, 0]
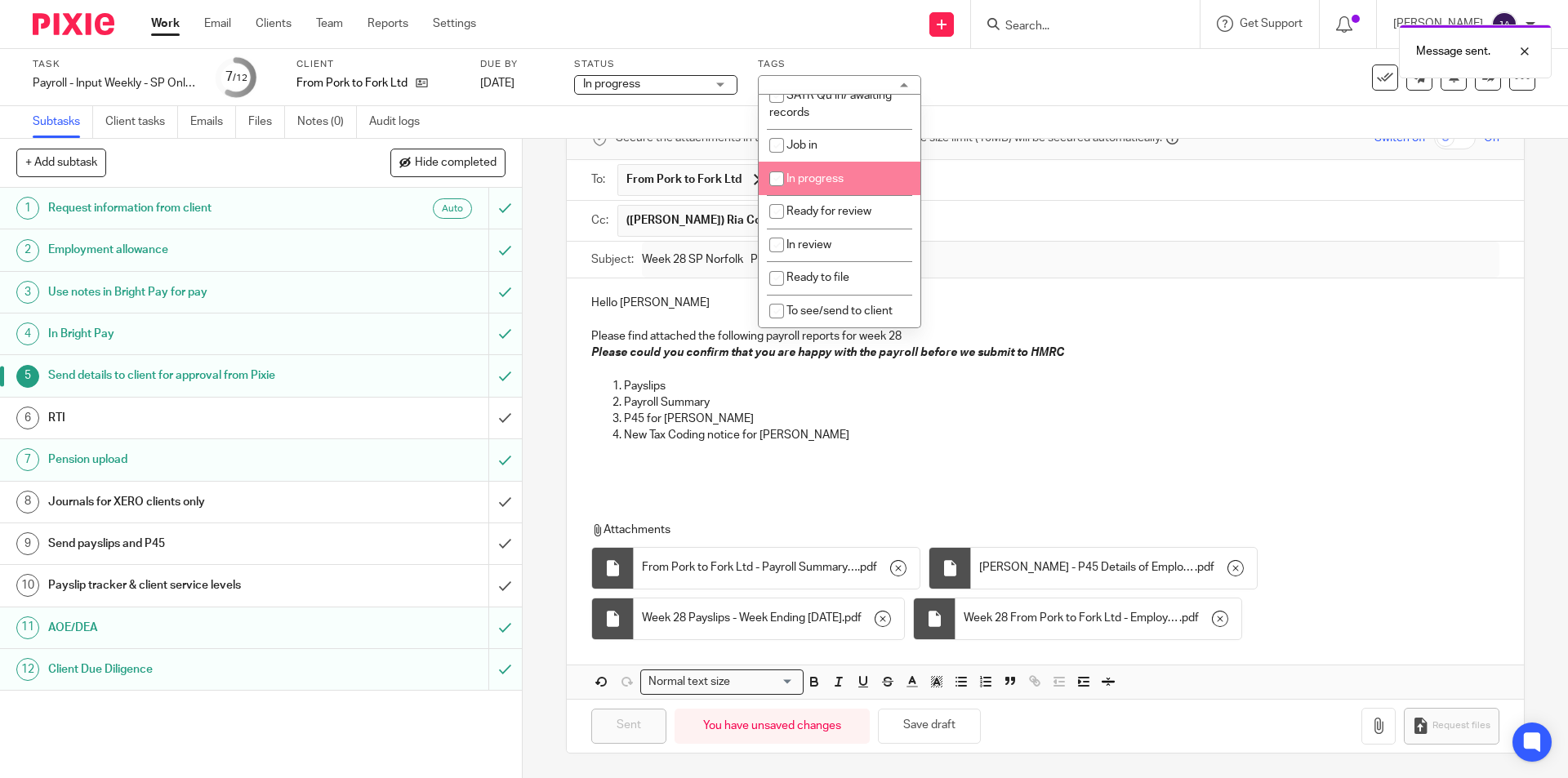
click at [815, 173] on span "In progress" at bounding box center [815, 179] width 58 height 11
checkbox input "true"
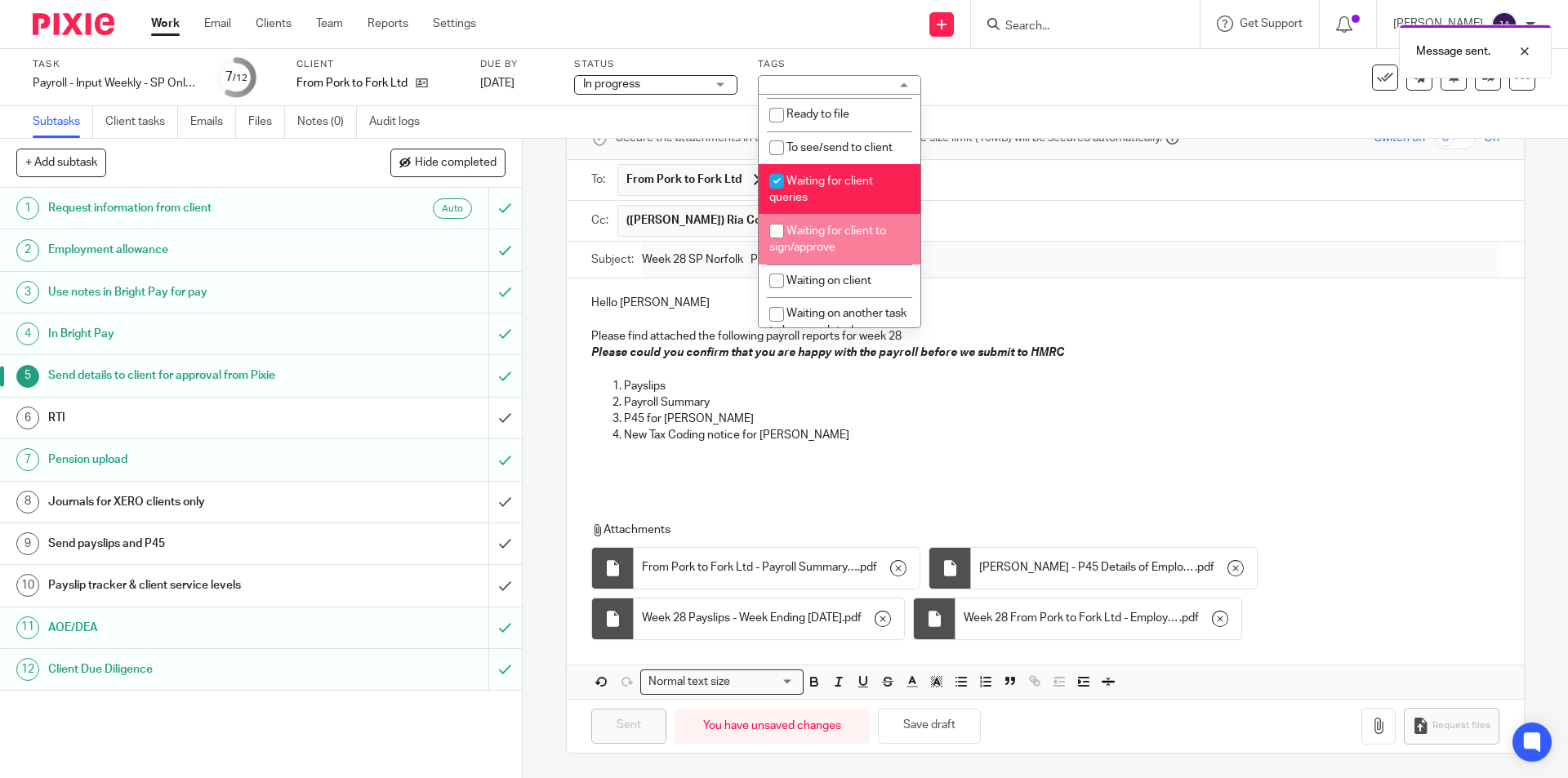
click at [821, 231] on span "Waiting for client to sign/approve" at bounding box center [827, 239] width 117 height 28
checkbox input "true"
click at [796, 187] on li "Waiting for client queries" at bounding box center [839, 189] width 162 height 50
checkbox input "false"
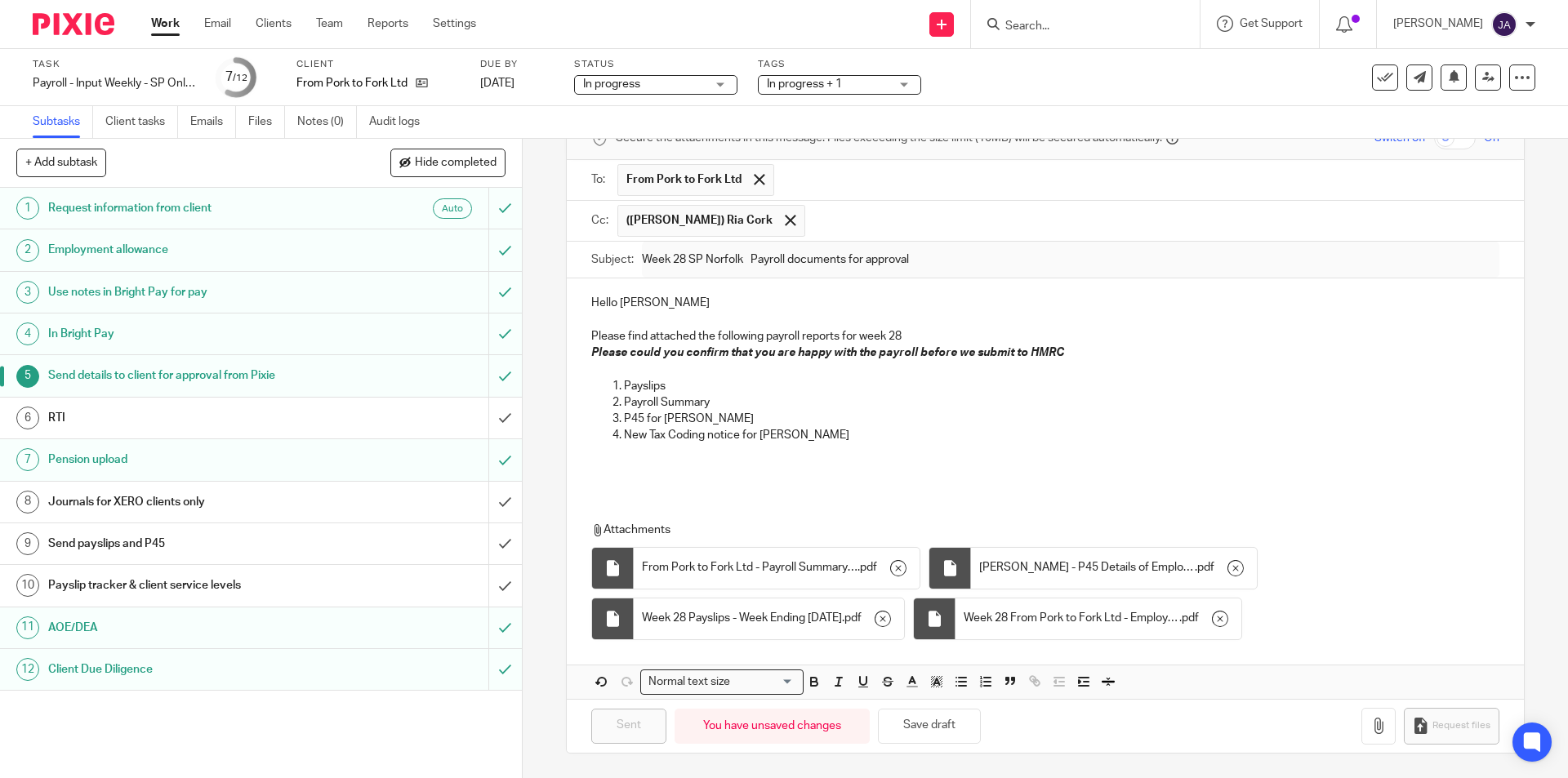
click at [169, 584] on h1 "Payslip tracker & client service levels" at bounding box center [189, 585] width 283 height 25
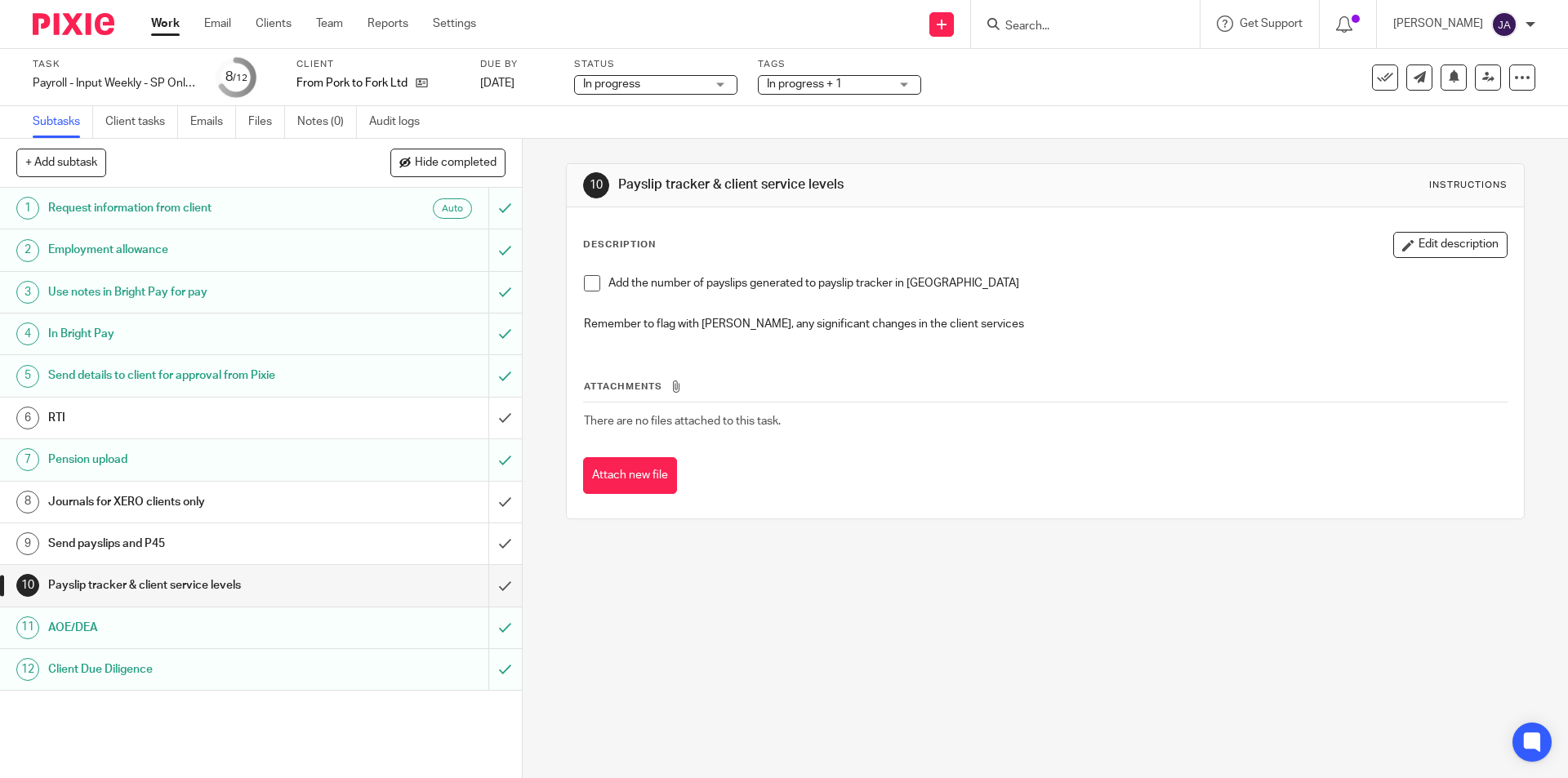
click at [591, 289] on span at bounding box center [592, 283] width 16 height 16
click at [424, 82] on icon at bounding box center [422, 82] width 12 height 12
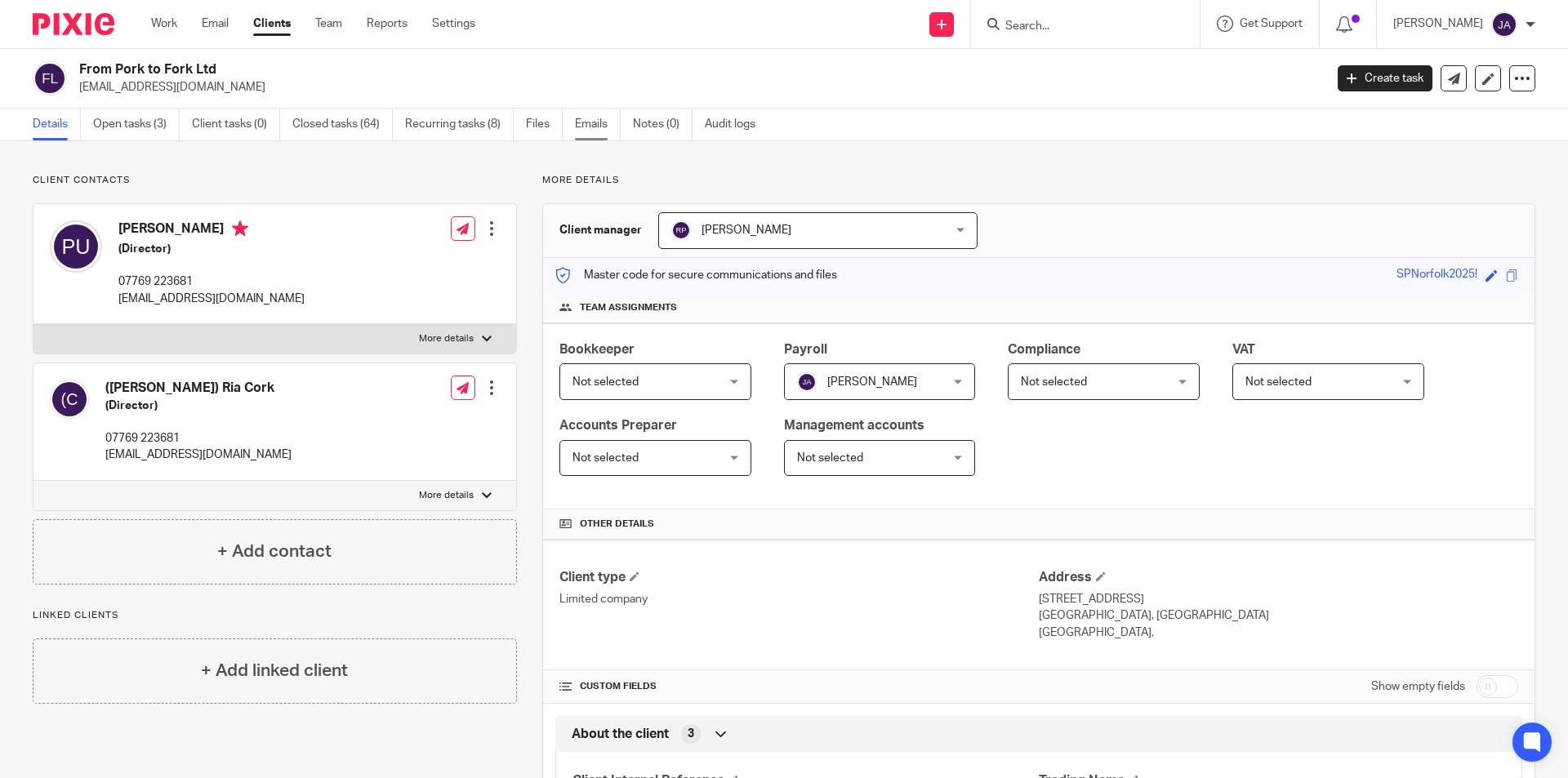
click at [586, 128] on link "Emails" at bounding box center [597, 124] width 46 height 32
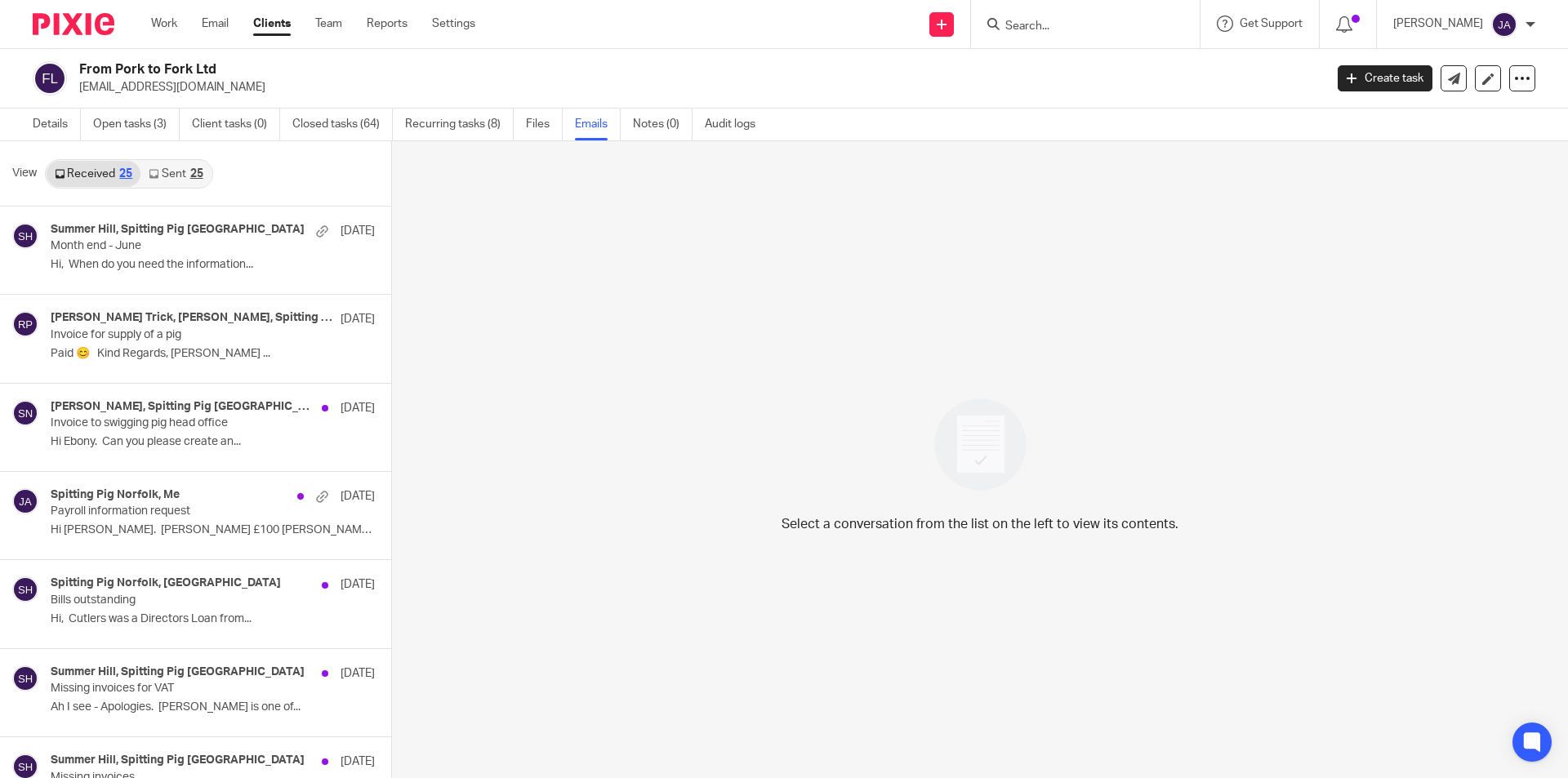
click at [166, 178] on link "Sent 25" at bounding box center [176, 173] width 70 height 26
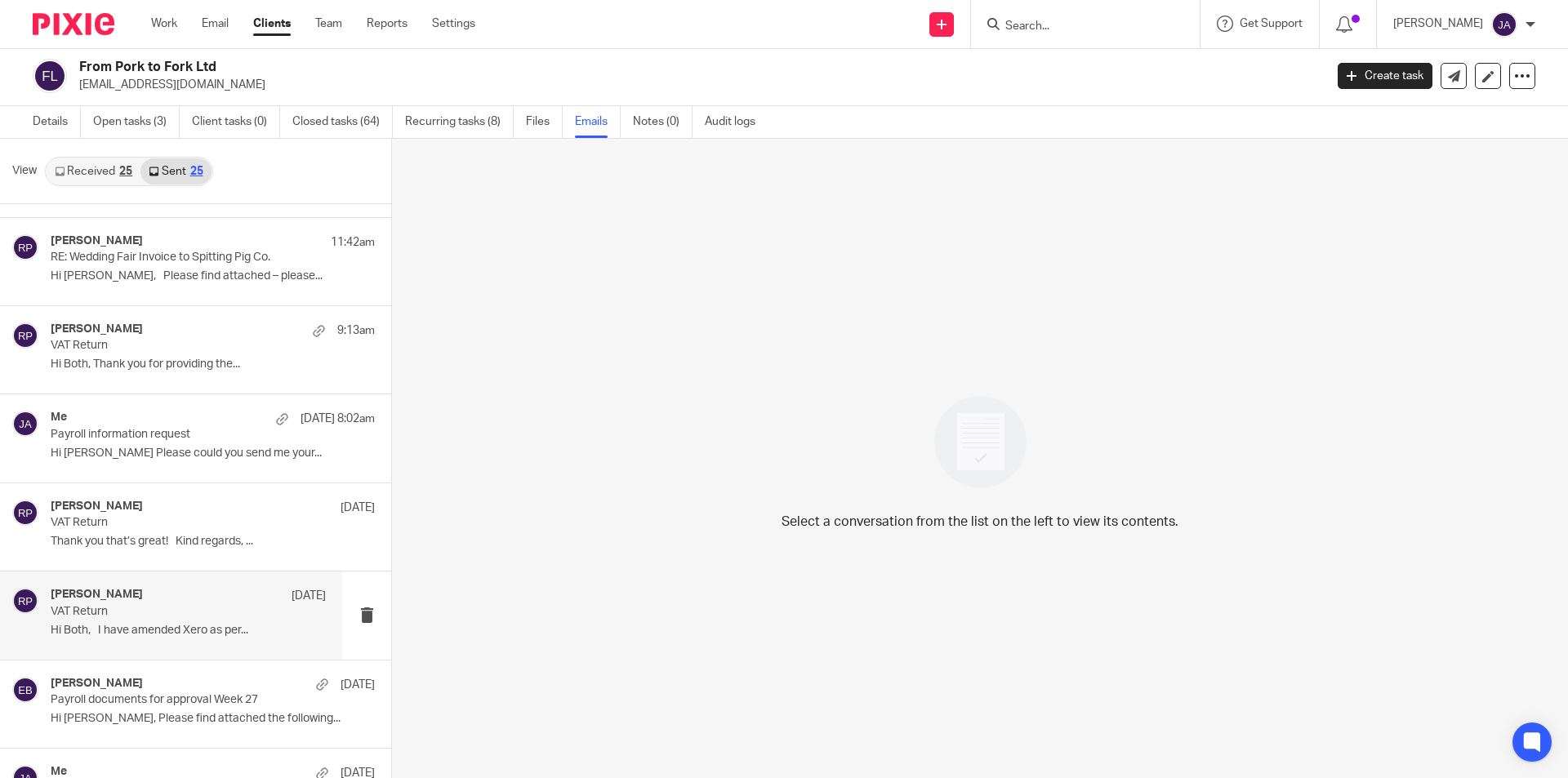
scroll to position [245, 0]
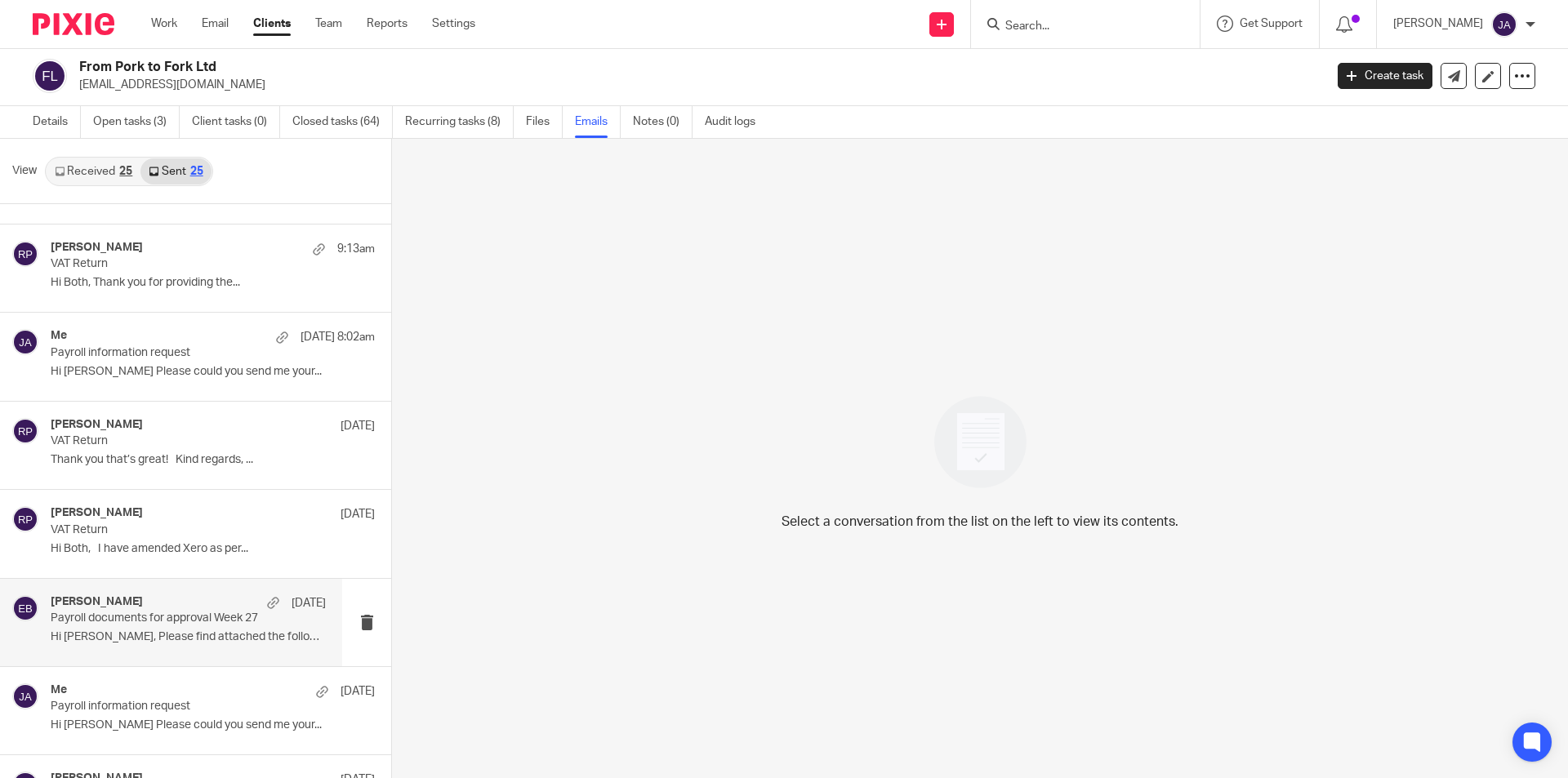
click at [211, 632] on p "Hi [PERSON_NAME], Please find attached the following..." at bounding box center [188, 637] width 275 height 14
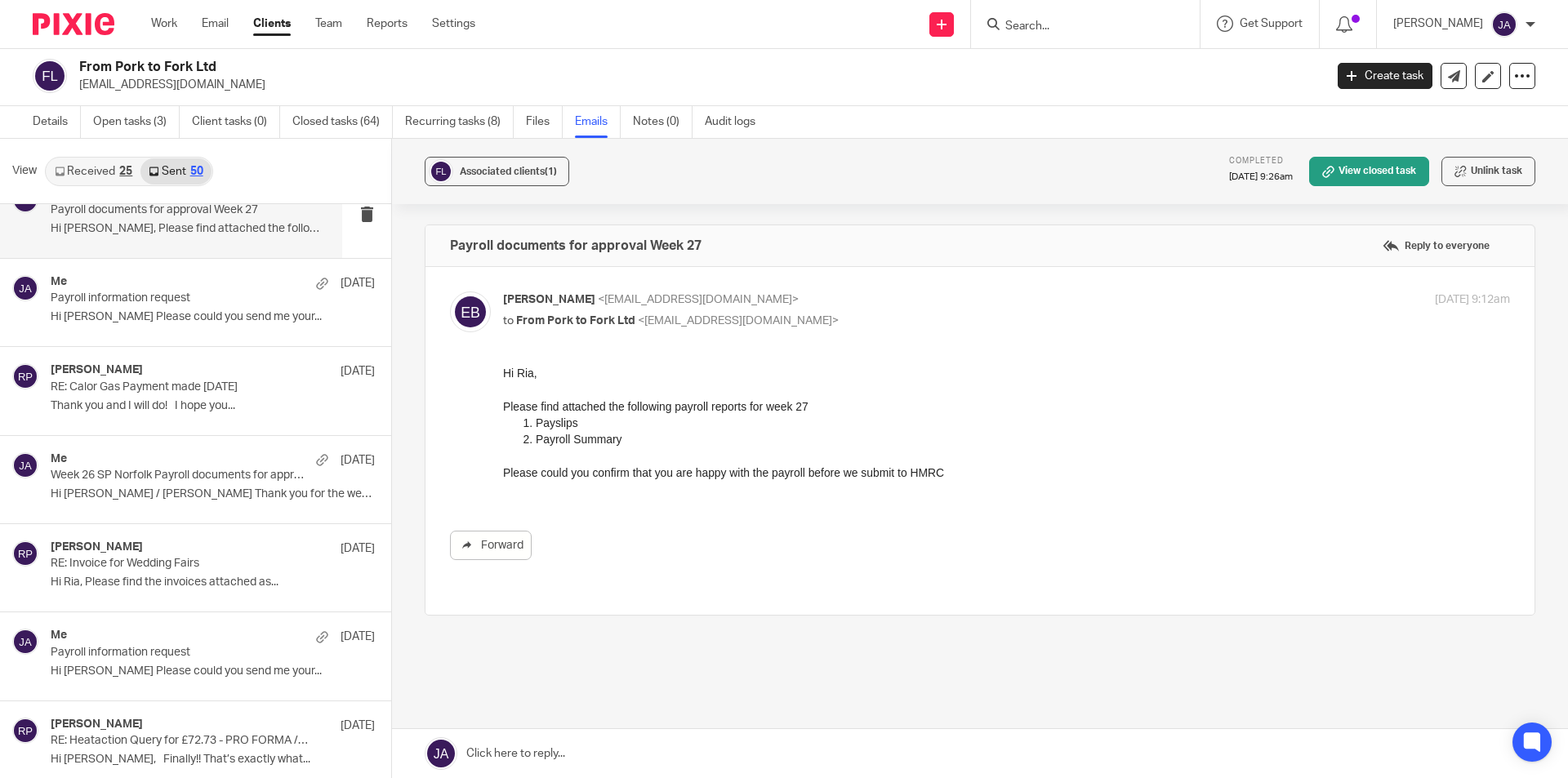
scroll to position [1061, 0]
